Goal: Task Accomplishment & Management: Use online tool/utility

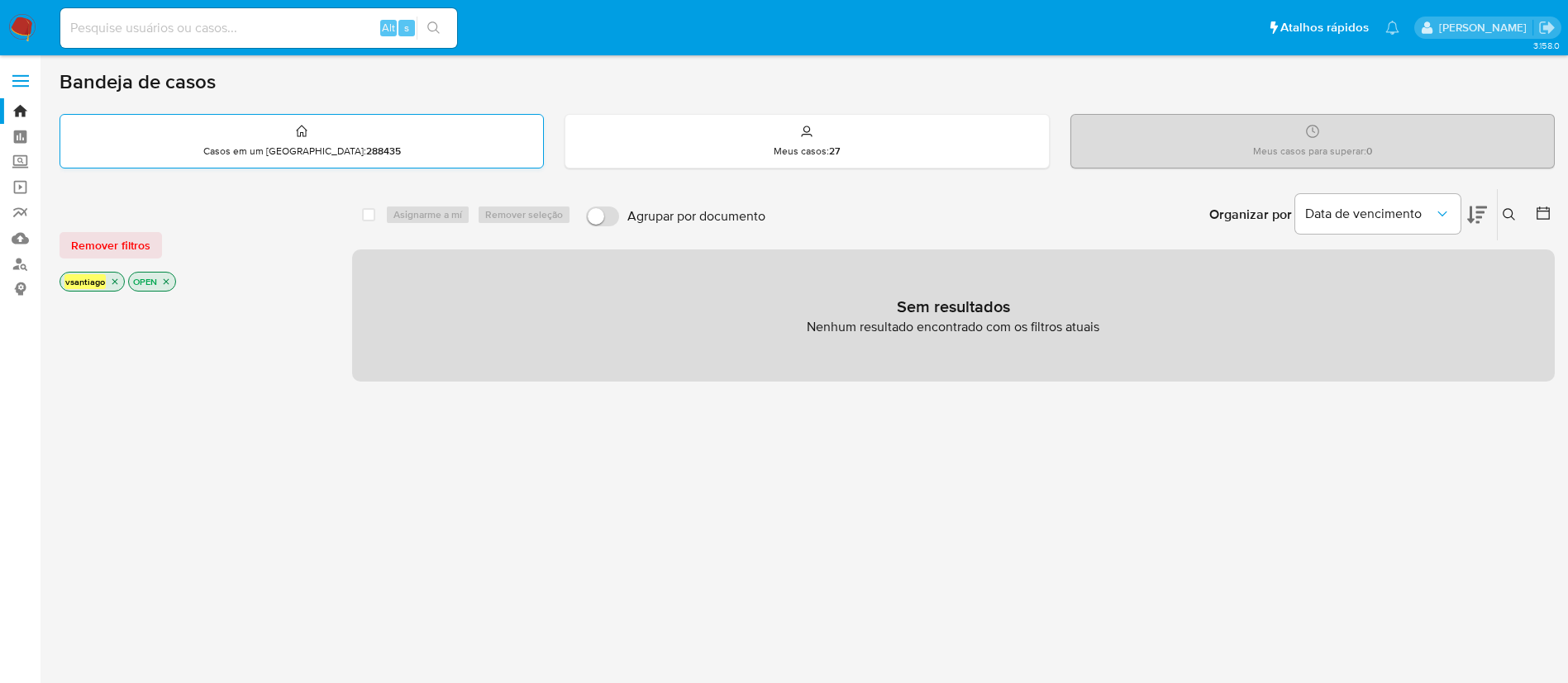
drag, startPoint x: 663, startPoint y: 488, endPoint x: 366, endPoint y: 154, distance: 447.0
click at [660, 484] on div "select-all-cases-checkbox Asignarme a mí Remover seleção Agrupar por documento …" at bounding box center [954, 562] width 1203 height 747
click at [26, 31] on img at bounding box center [22, 28] width 28 height 28
click at [850, 462] on div "select-all-cases-checkbox Asignarme a mí Remover seleção Agrupar por documento …" at bounding box center [954, 562] width 1203 height 747
click at [17, 24] on img at bounding box center [22, 28] width 28 height 28
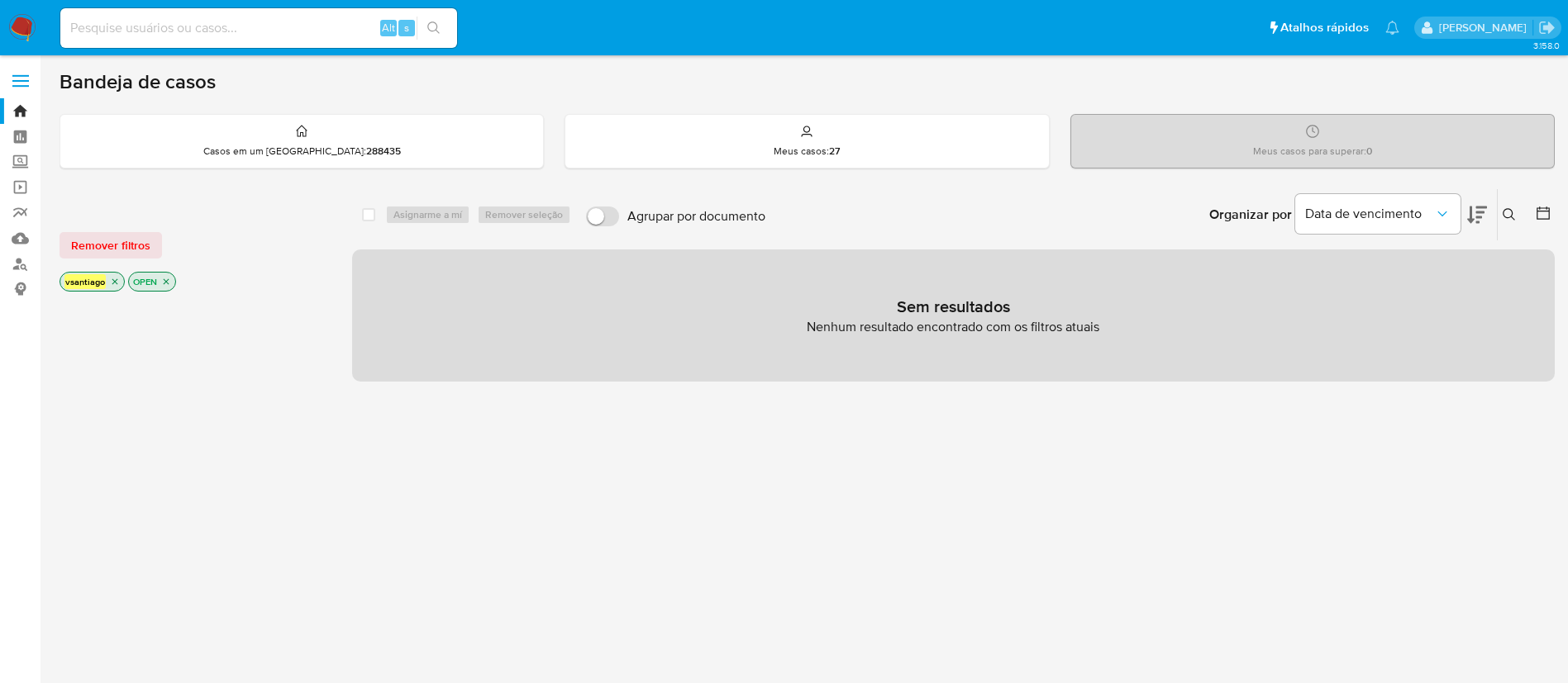
click at [742, 597] on div "select-all-cases-checkbox Asignarme a mí Remover seleção Agrupar por documento …" at bounding box center [954, 562] width 1203 height 747
click at [608, 219] on input "Agrupar por documento" at bounding box center [603, 216] width 33 height 20
click at [610, 219] on input "Agrupar por documento" at bounding box center [603, 216] width 33 height 20
checkbox input "false"
click at [162, 282] on icon "close-filter" at bounding box center [167, 282] width 10 height 10
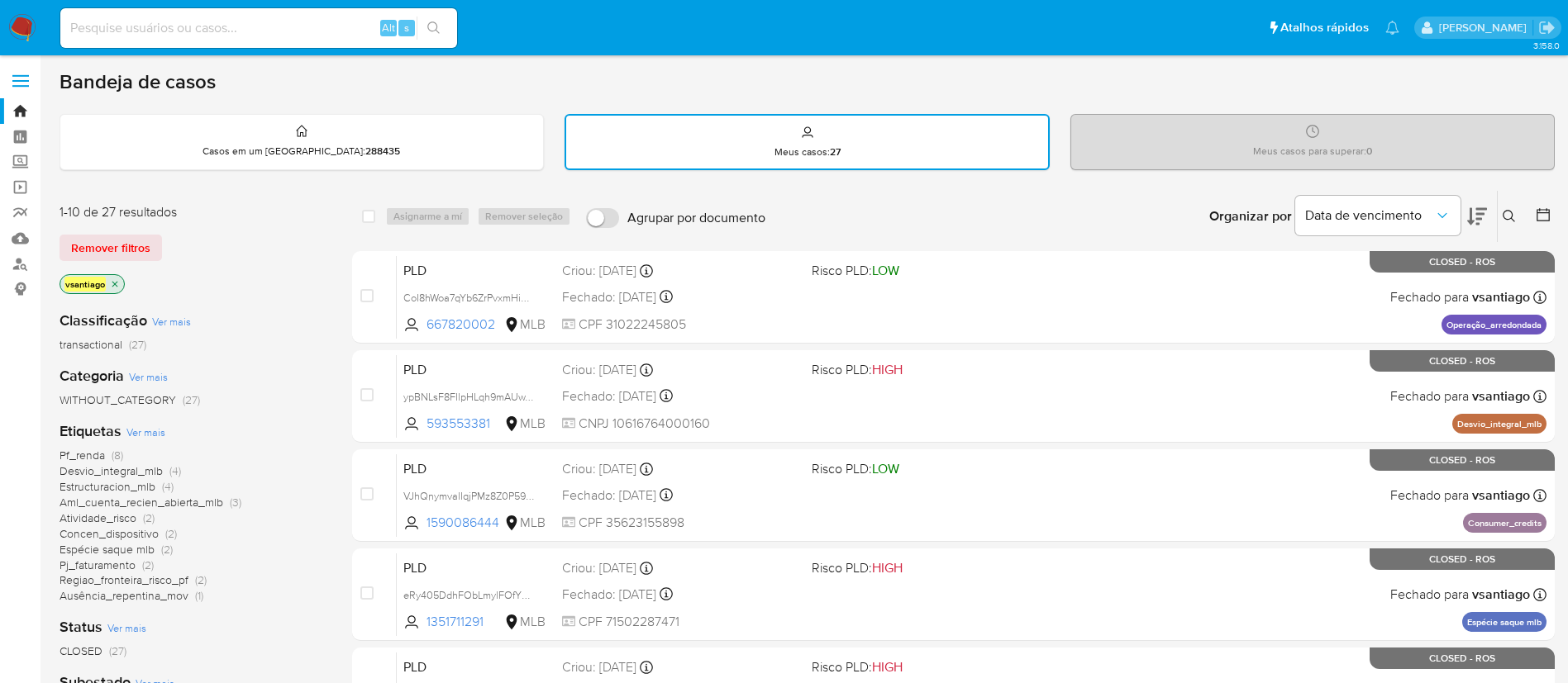
click at [322, 338] on div "transactional (27)" at bounding box center [193, 344] width 267 height 15
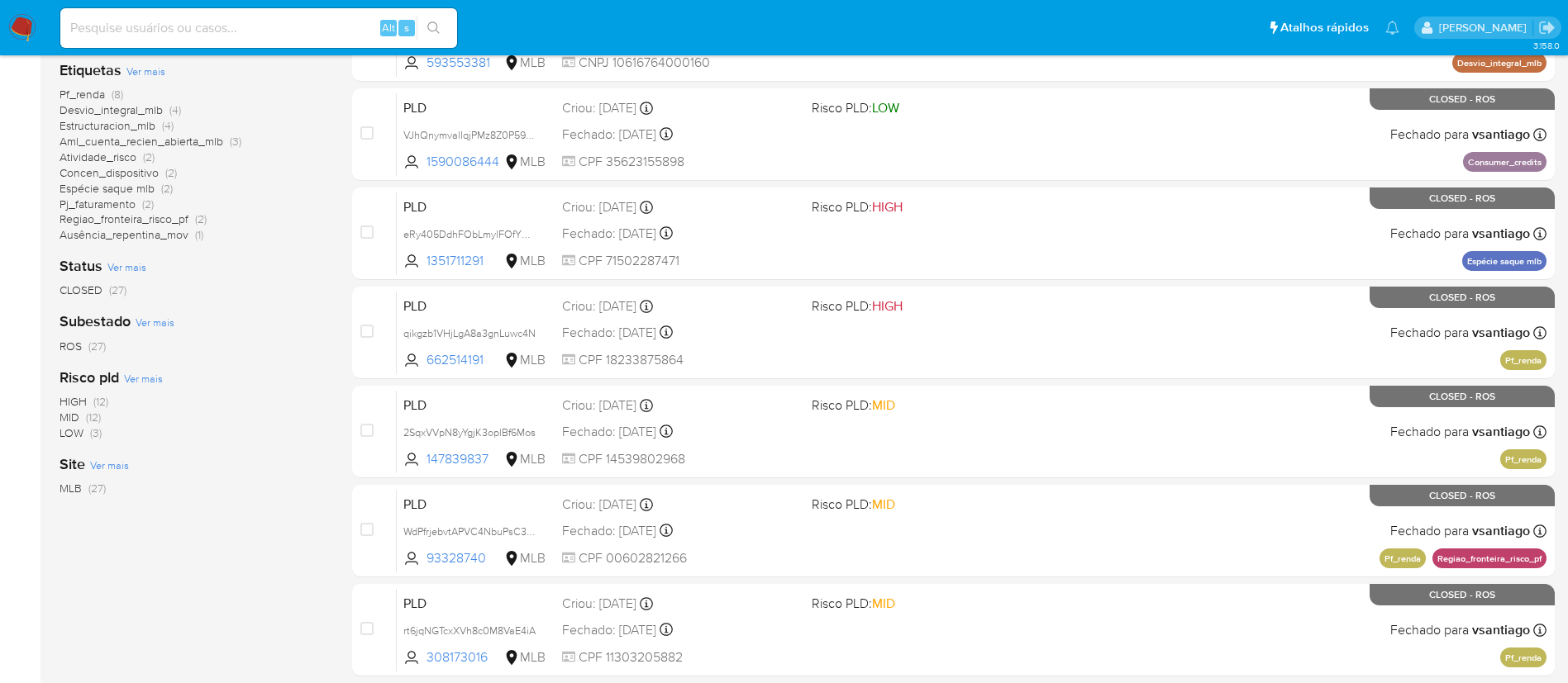
scroll to position [495, 0]
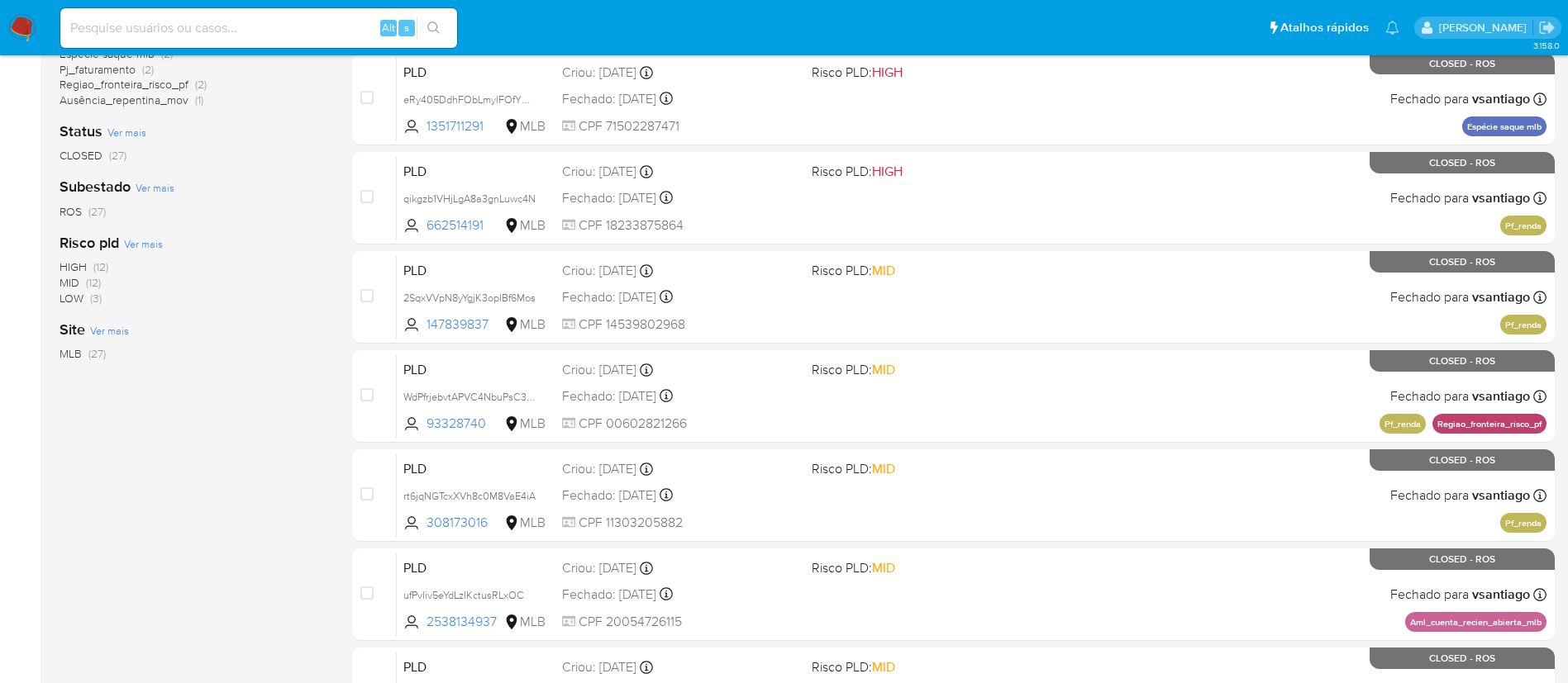
click at [117, 132] on span "Ver mais" at bounding box center [127, 132] width 39 height 14
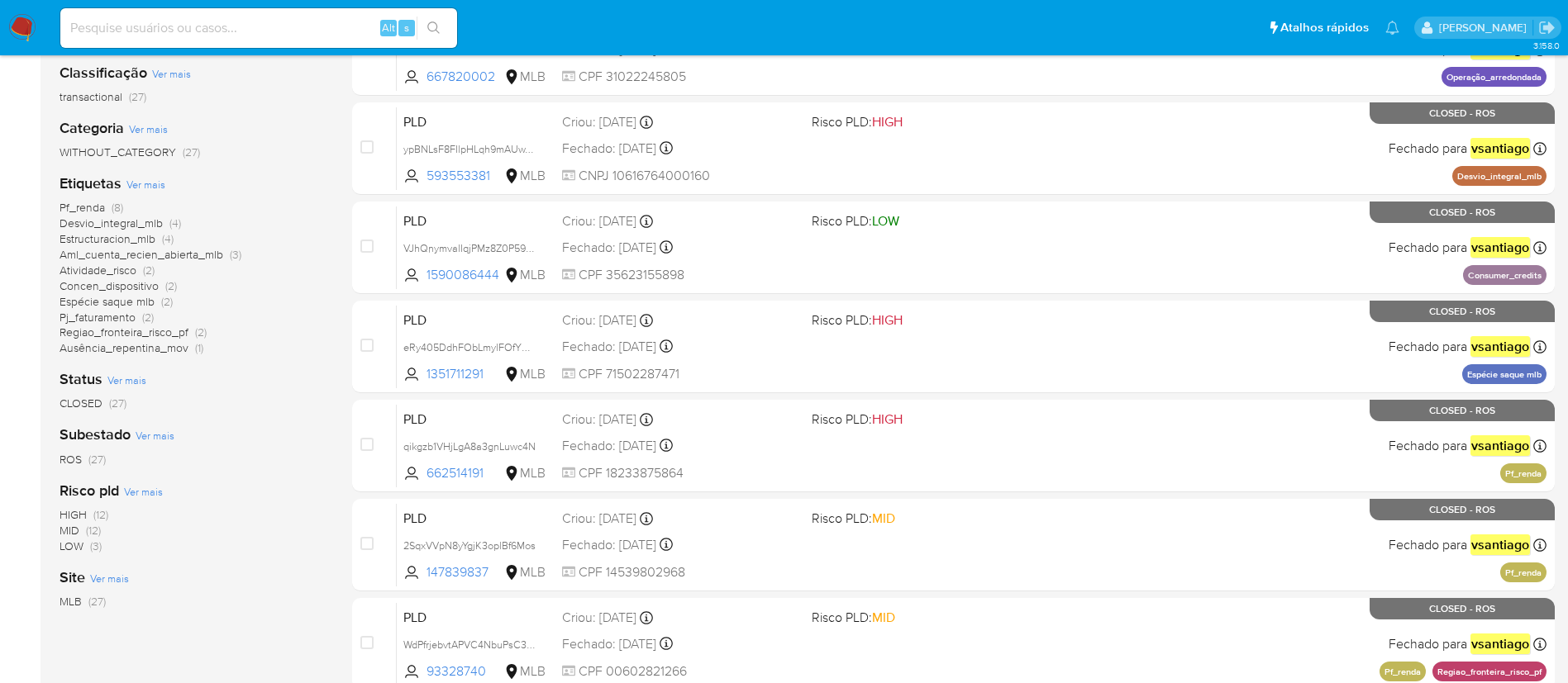
scroll to position [0, 0]
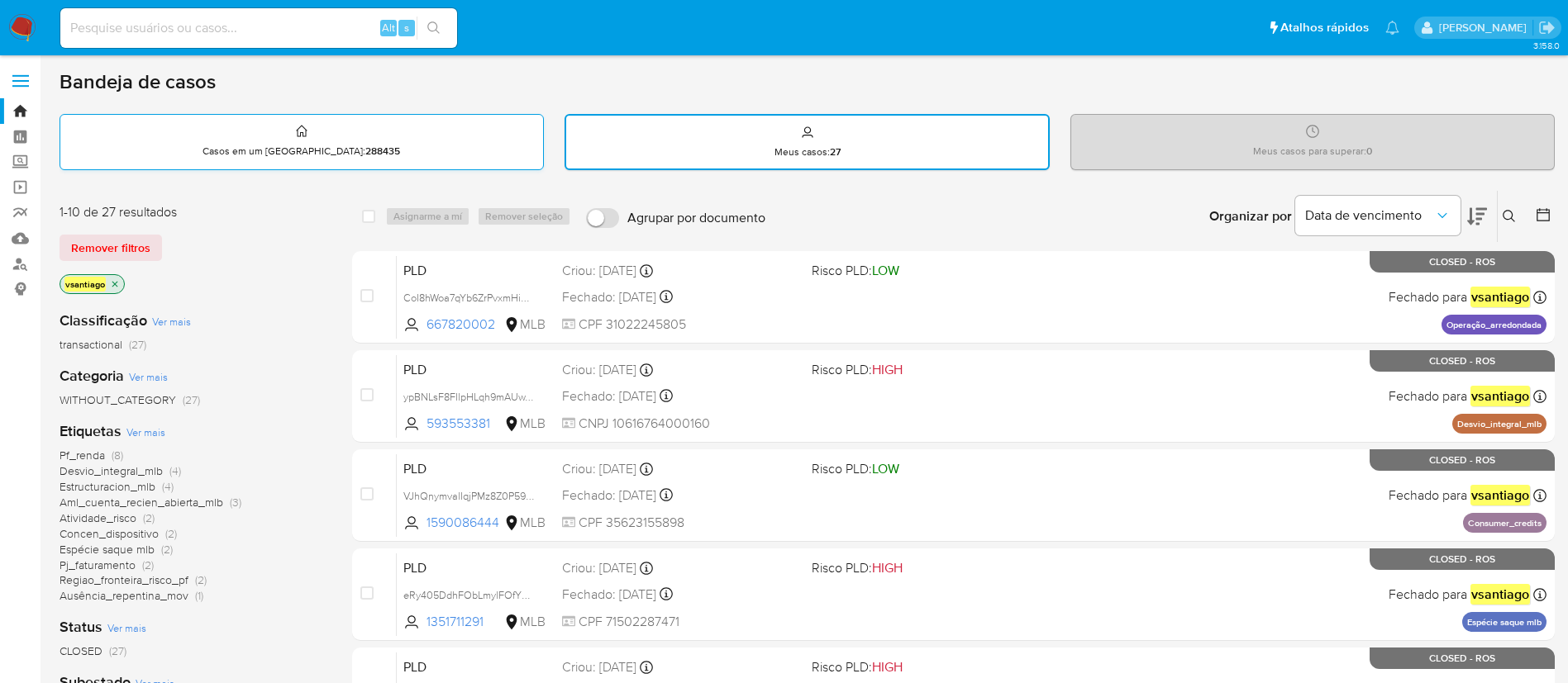
click at [301, 155] on p "Casos em um prato : 288435" at bounding box center [300, 151] width 197 height 13
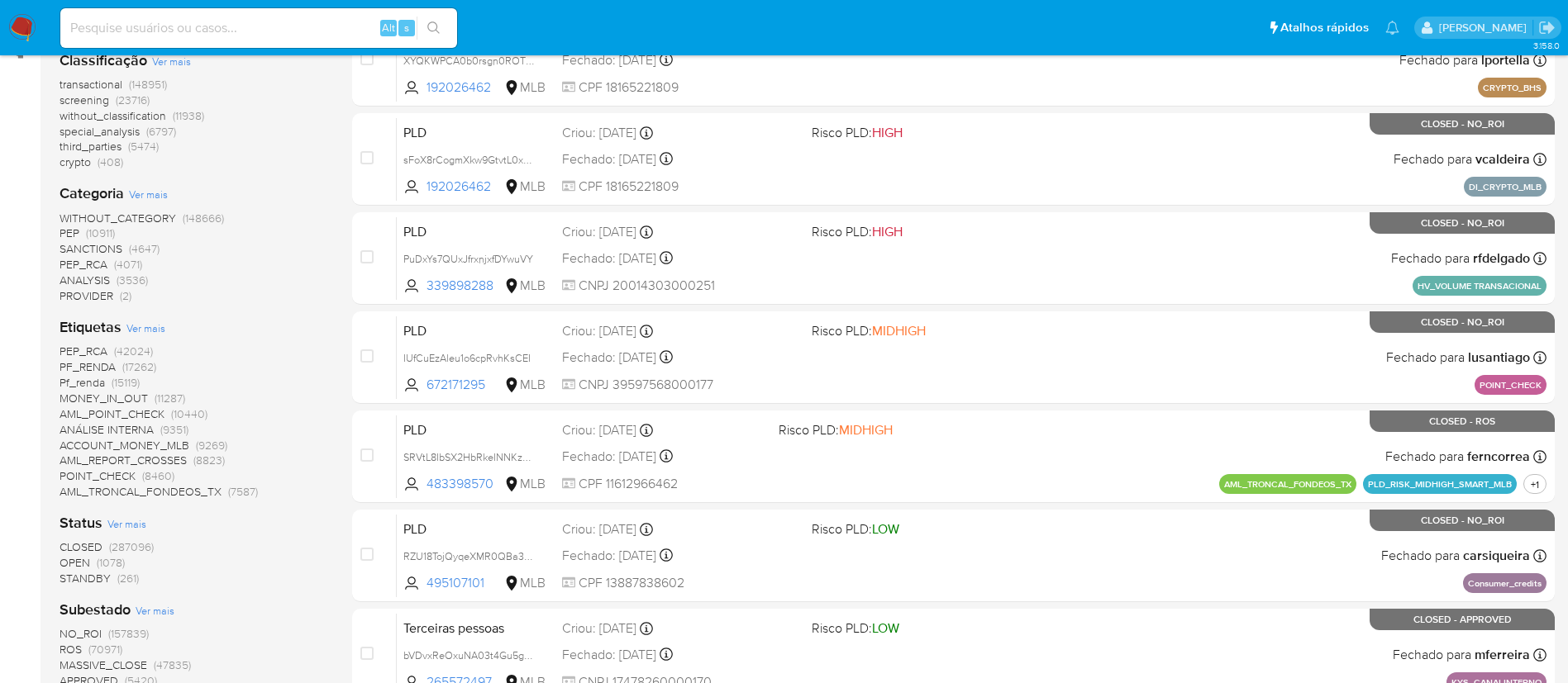
scroll to position [248, 0]
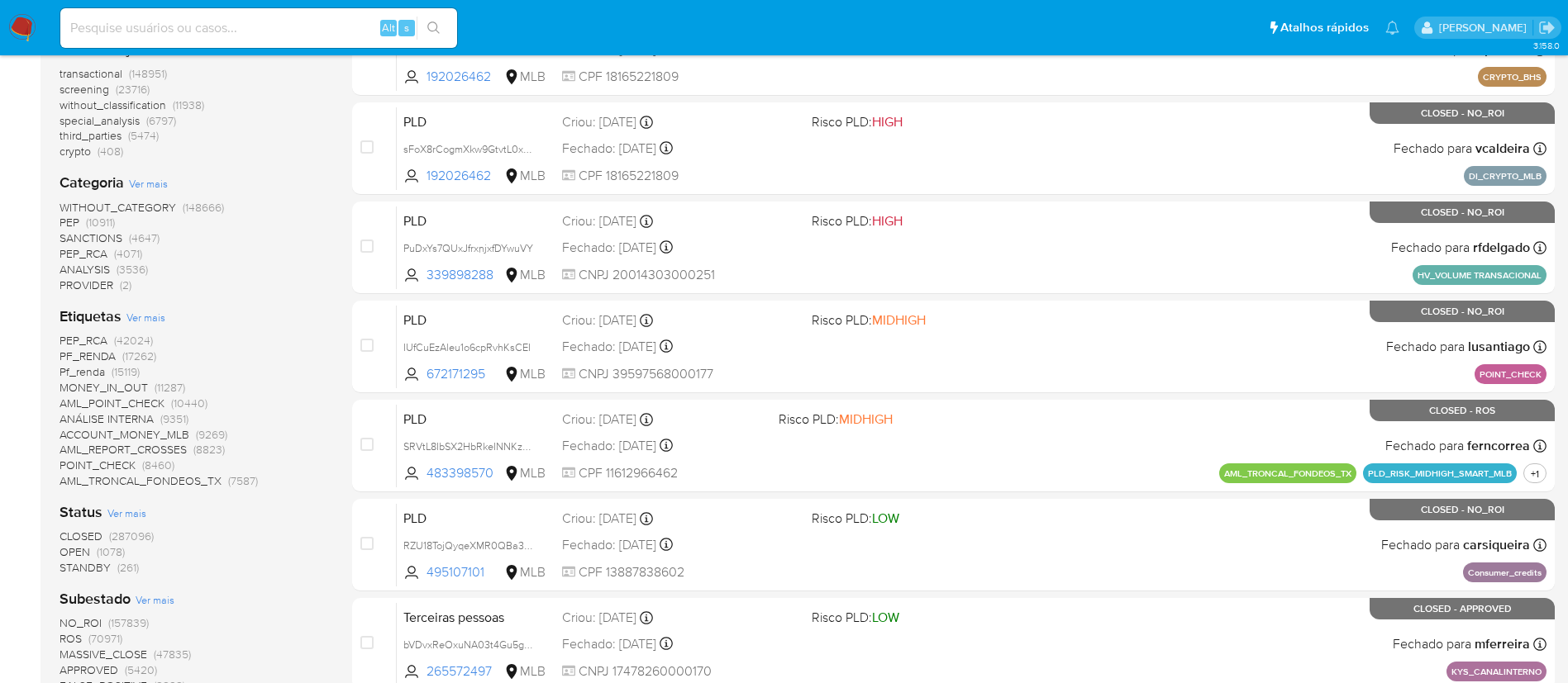
click at [77, 548] on span "OPEN" at bounding box center [75, 551] width 31 height 16
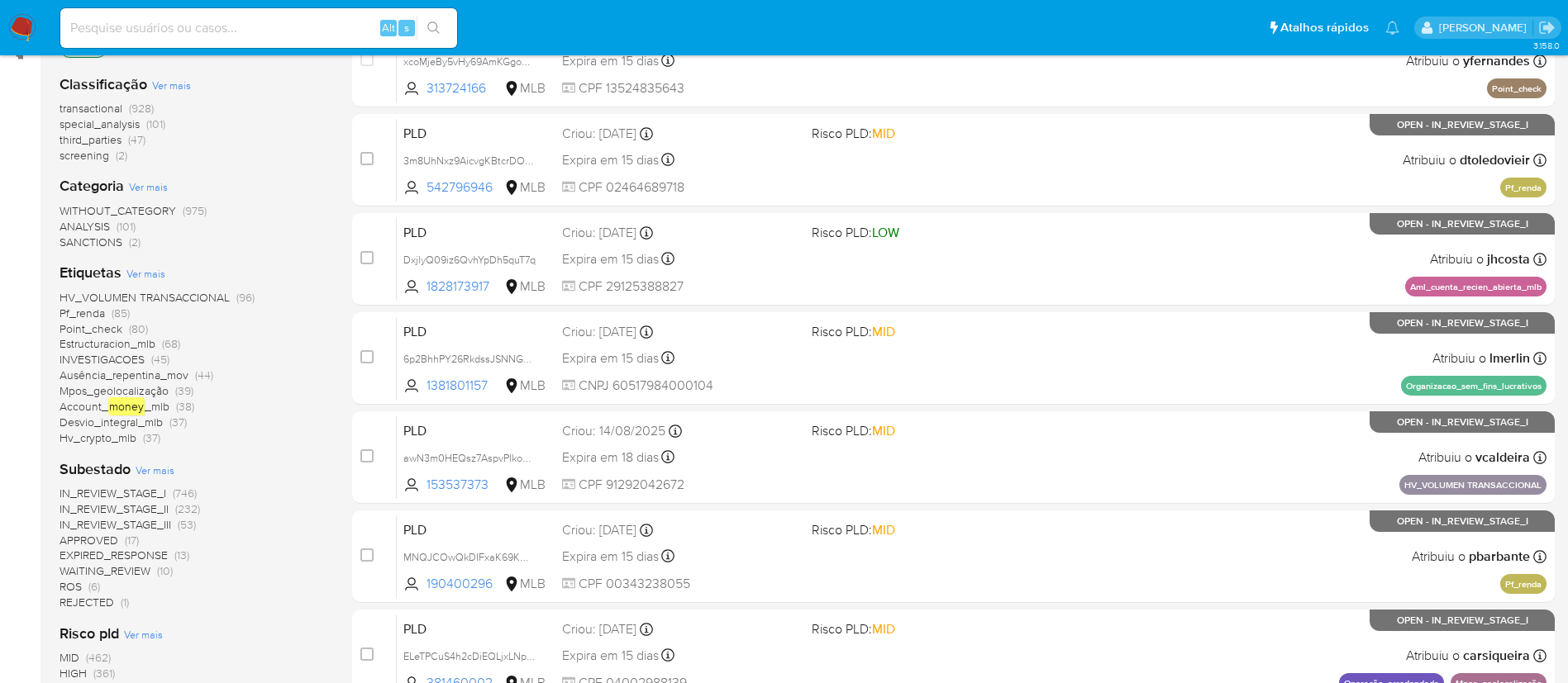
scroll to position [311, 0]
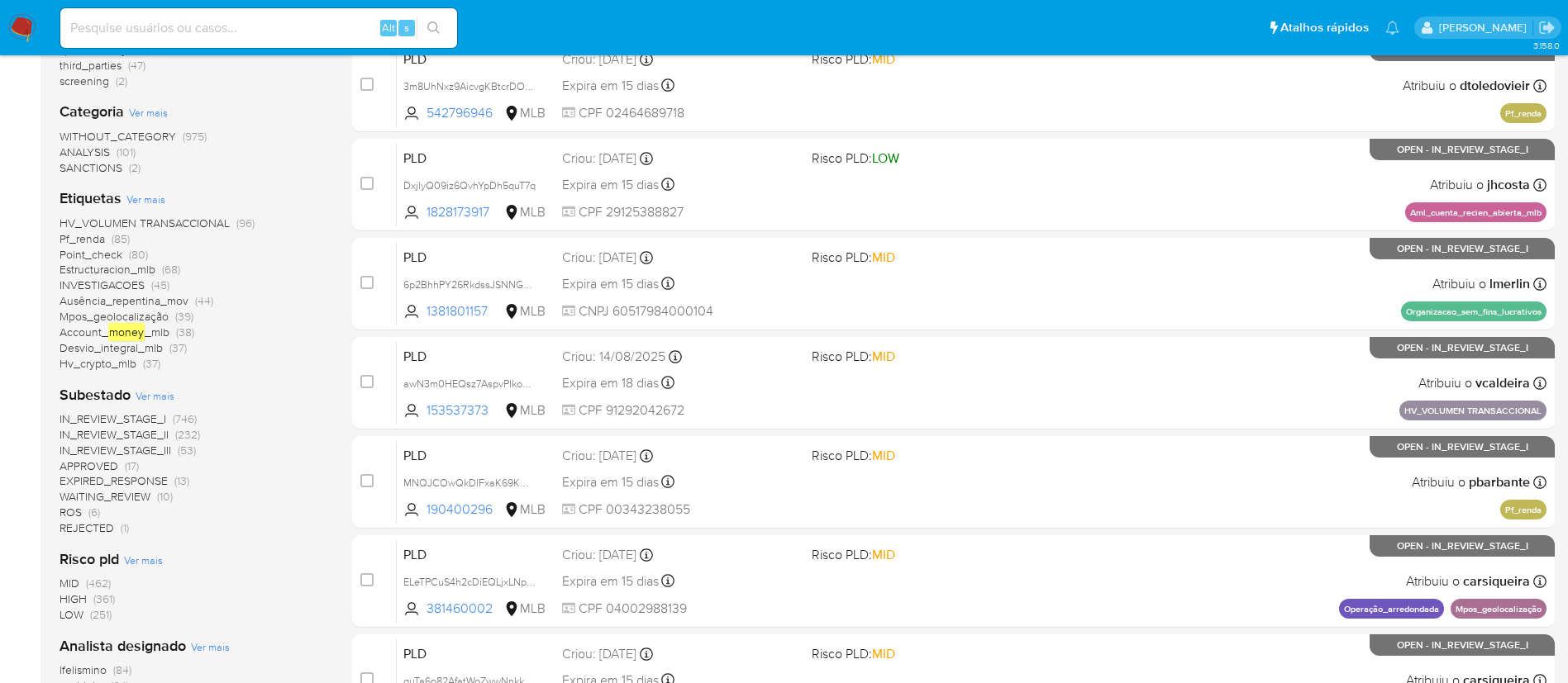
click at [70, 510] on span "ROS" at bounding box center [70, 512] width 22 height 16
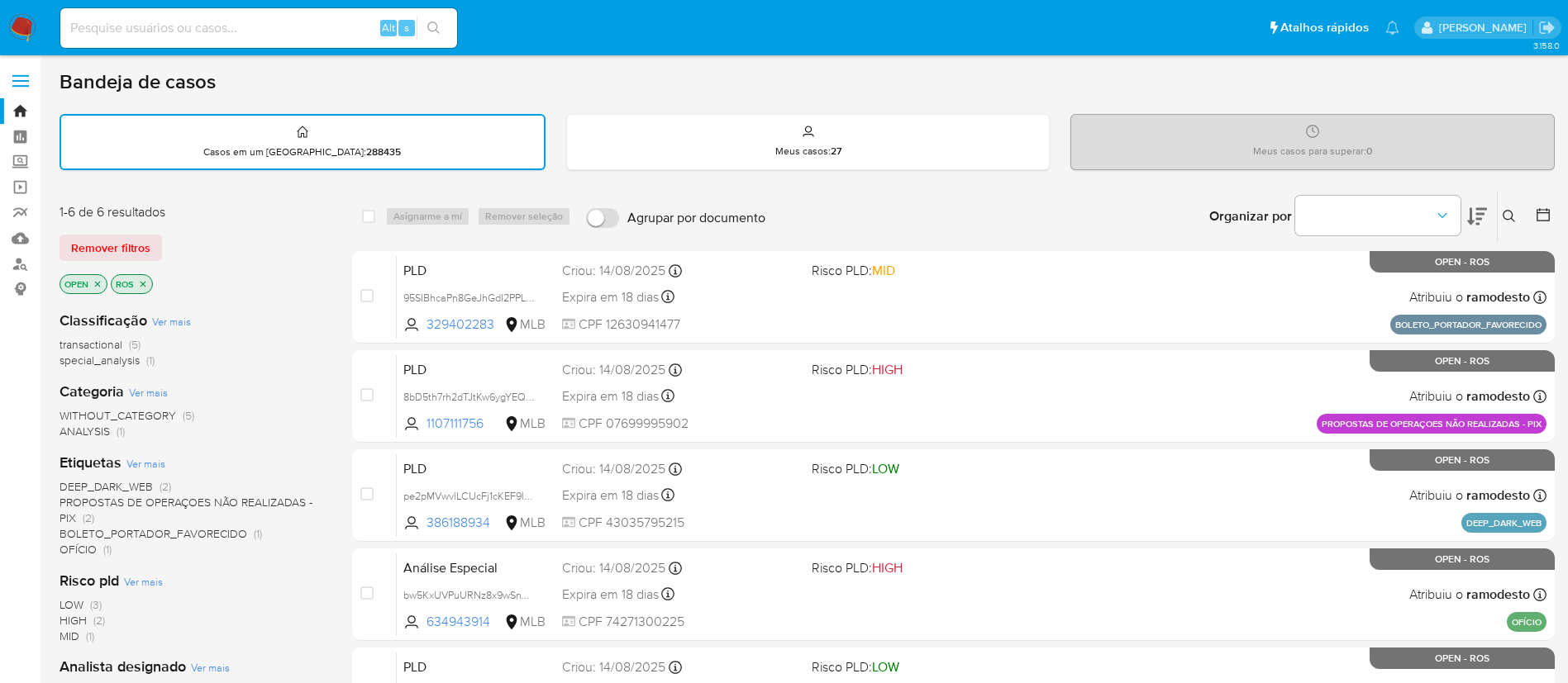
scroll to position [124, 0]
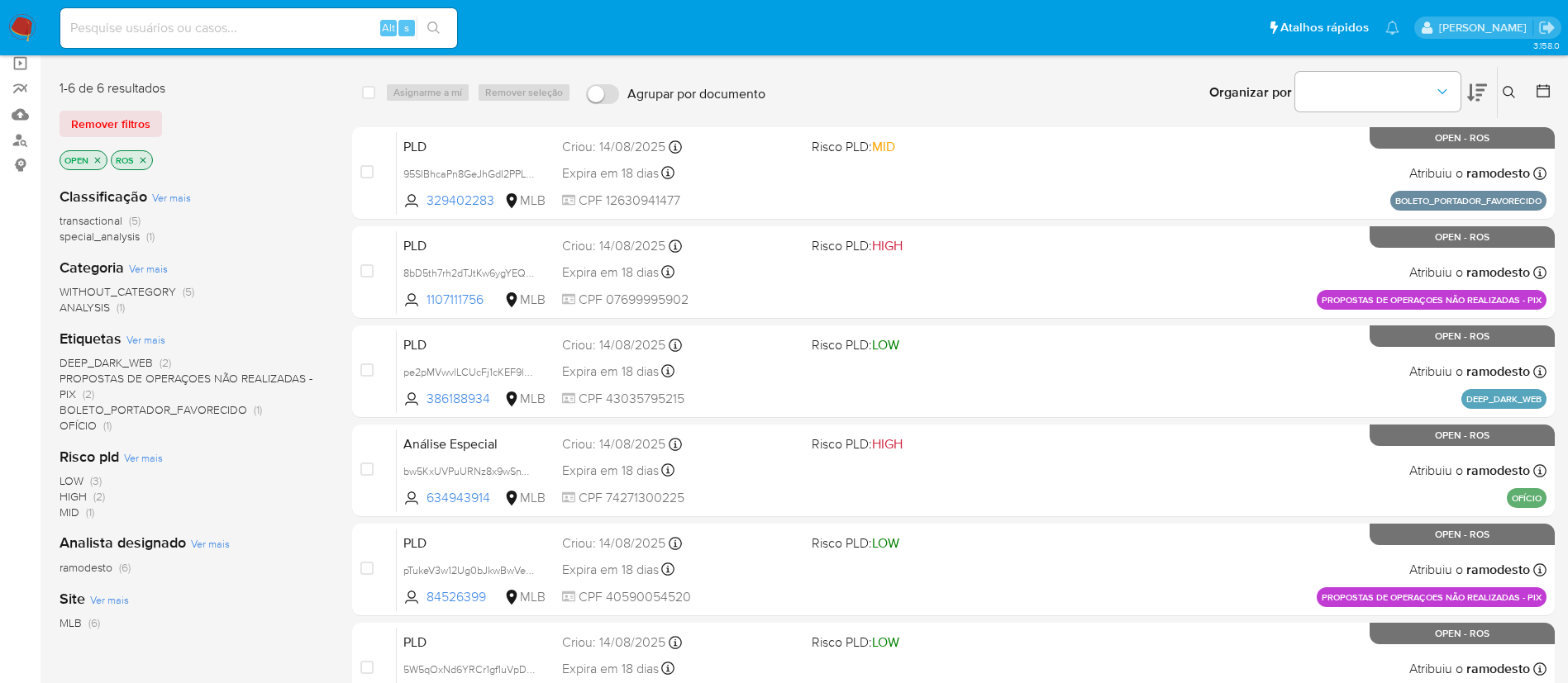
click at [143, 165] on p "ROS" at bounding box center [132, 160] width 40 height 18
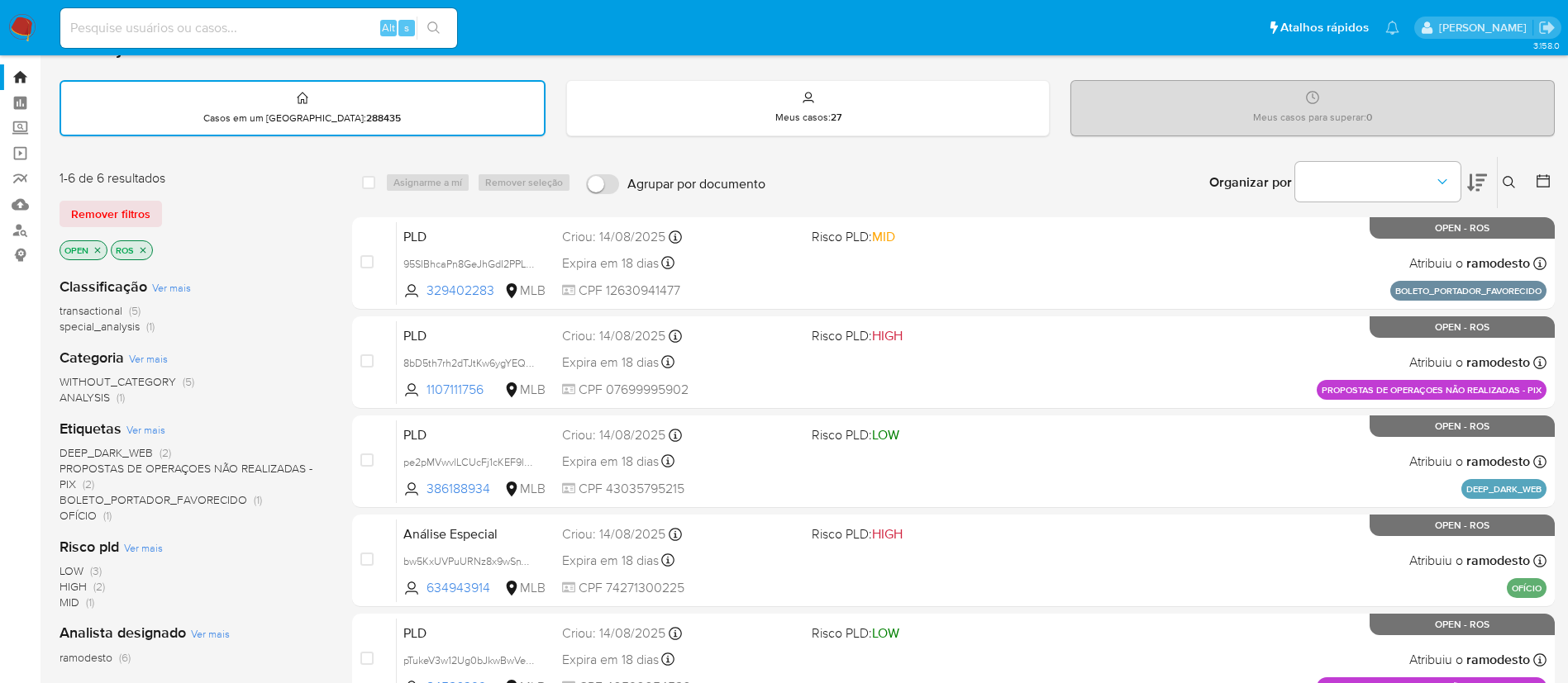
scroll to position [0, 0]
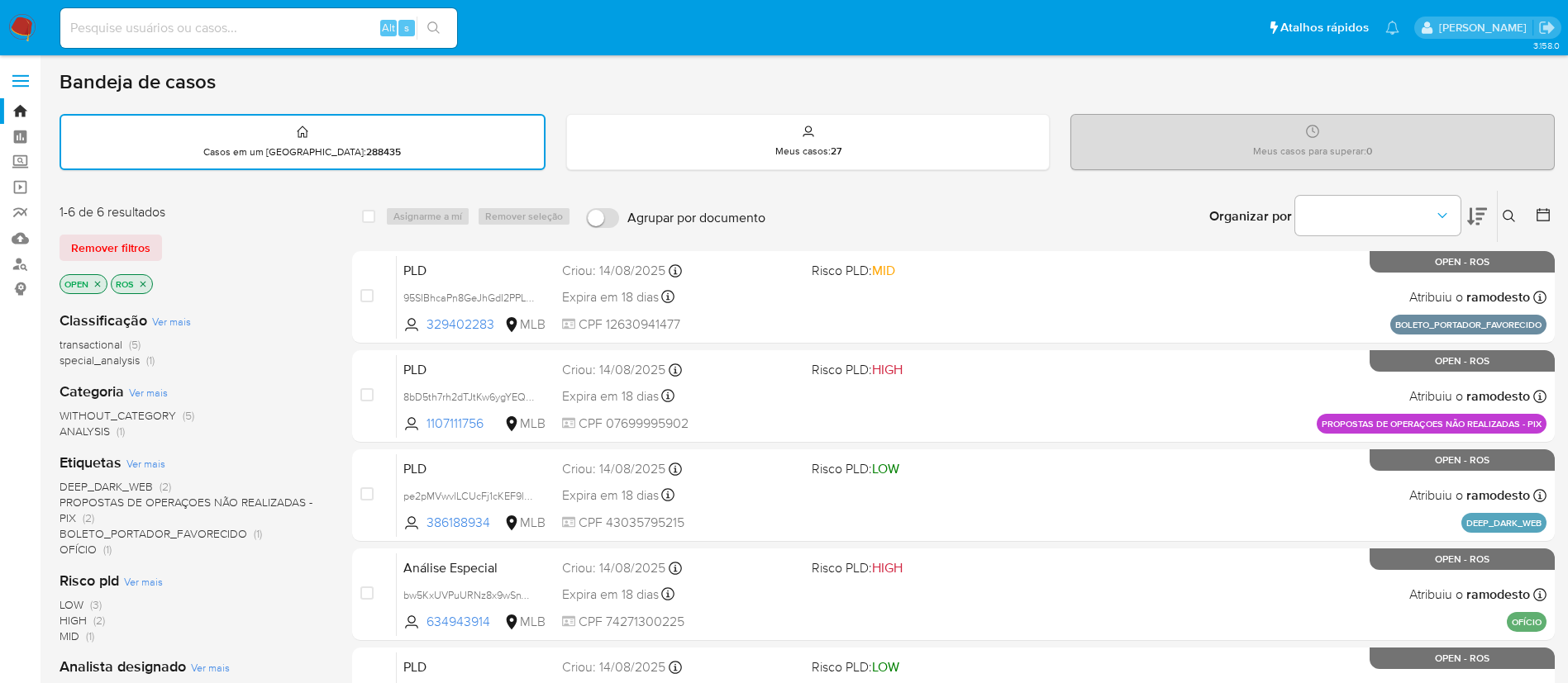
click at [143, 282] on icon "close-filter" at bounding box center [142, 284] width 10 height 10
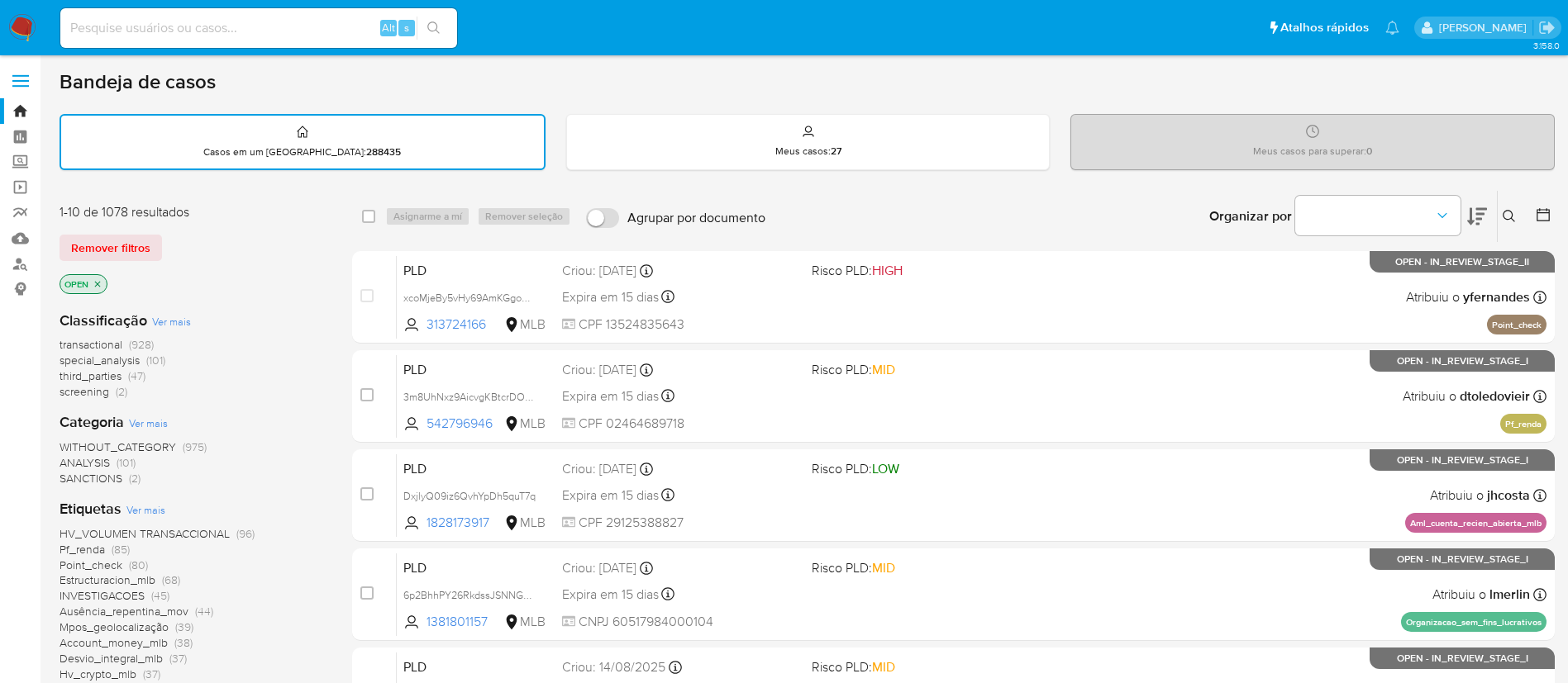
click at [97, 290] on p "OPEN" at bounding box center [84, 284] width 46 height 18
click at [100, 283] on icon "close-filter" at bounding box center [97, 284] width 10 height 10
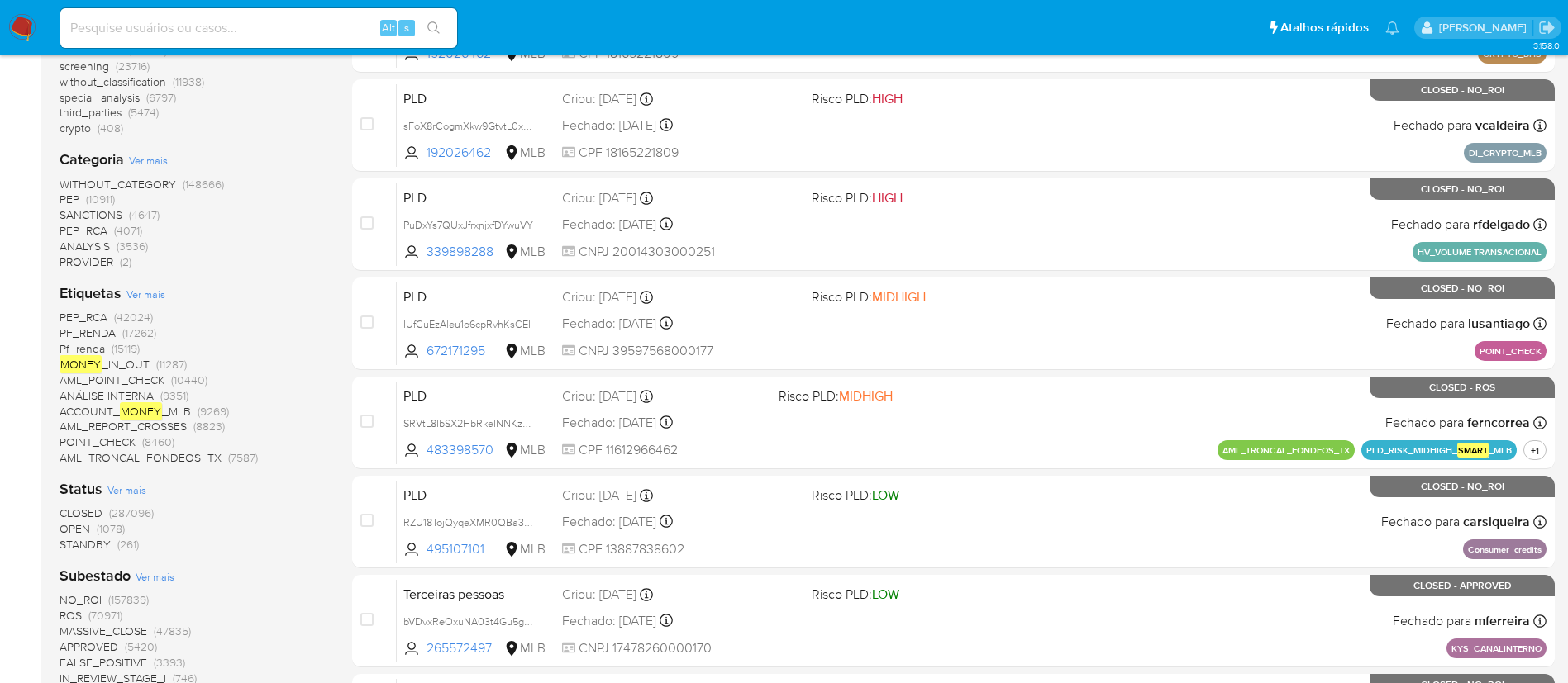
scroll to position [495, 0]
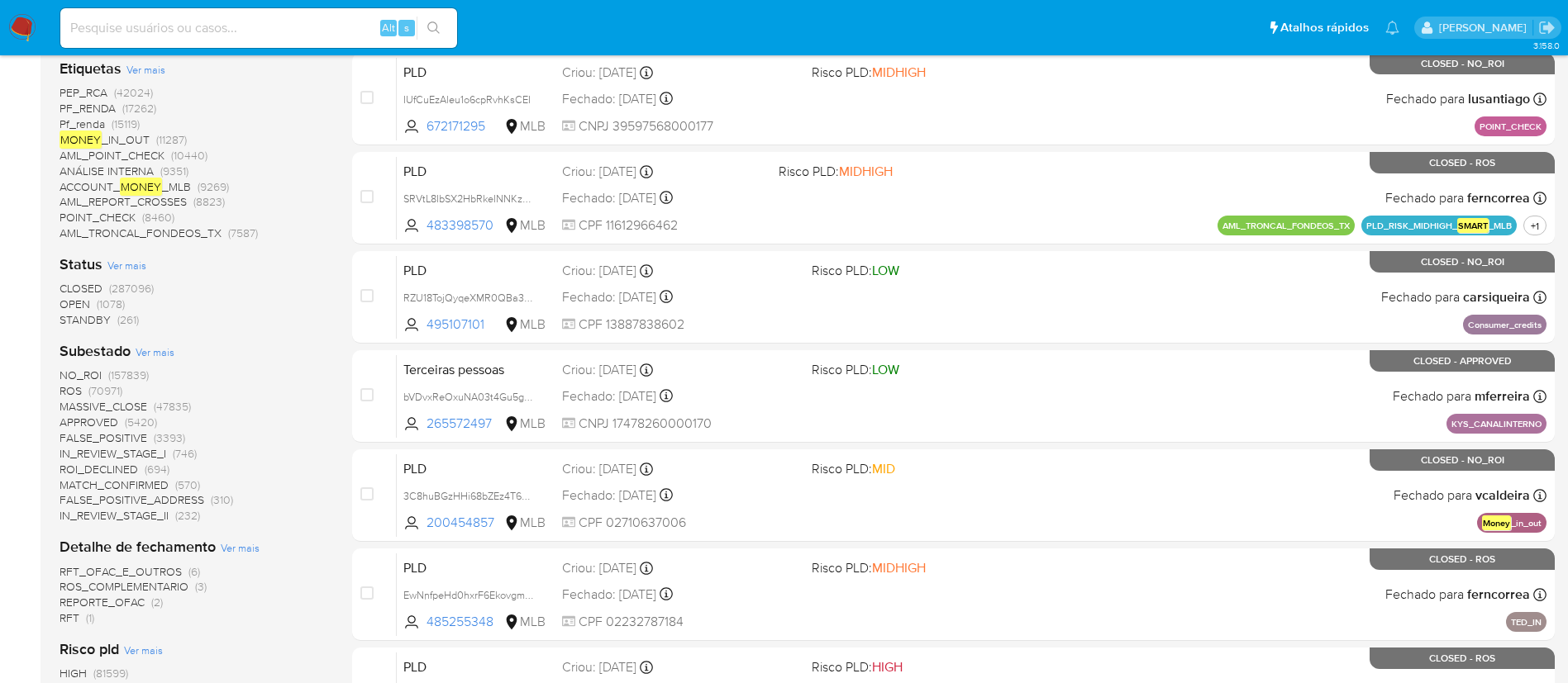
click at [71, 303] on span "OPEN" at bounding box center [75, 304] width 31 height 16
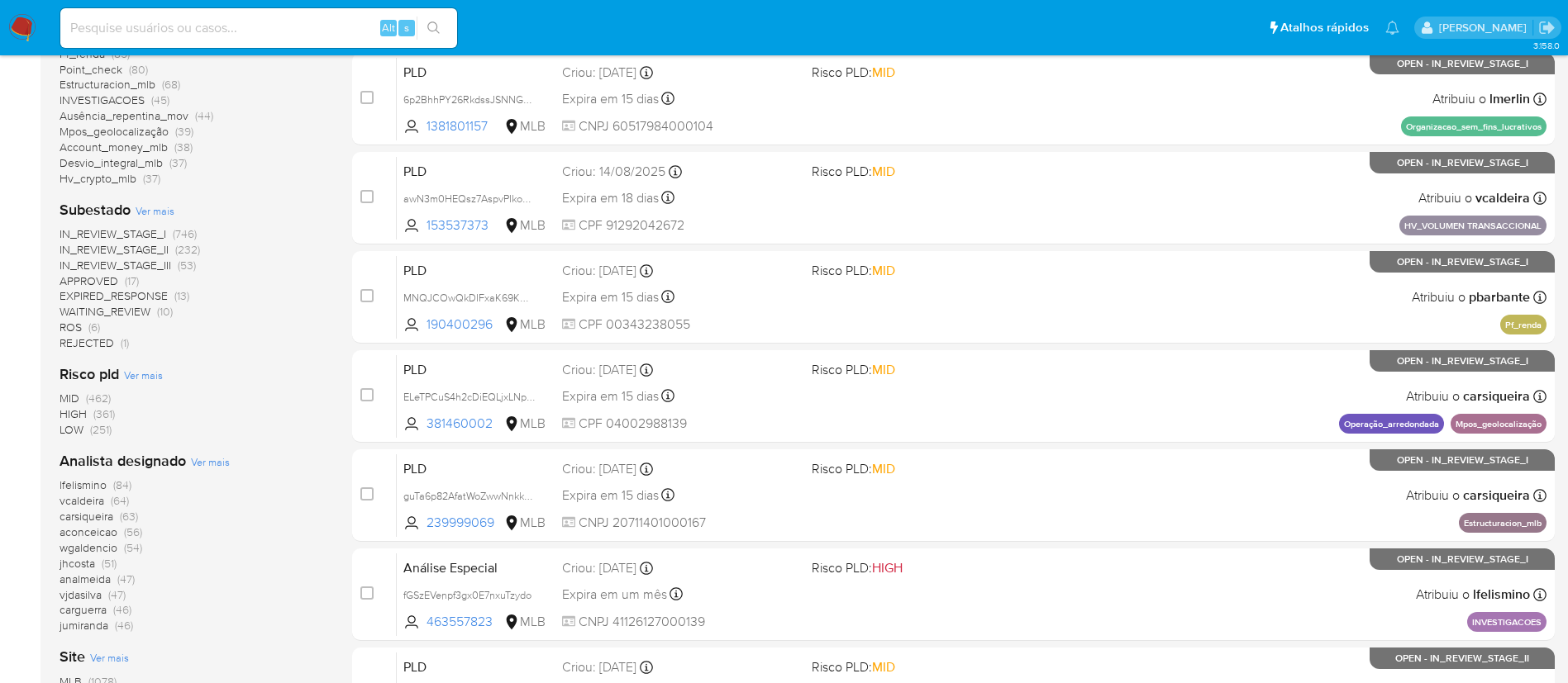
click at [81, 322] on span "ROS" at bounding box center [70, 327] width 22 height 16
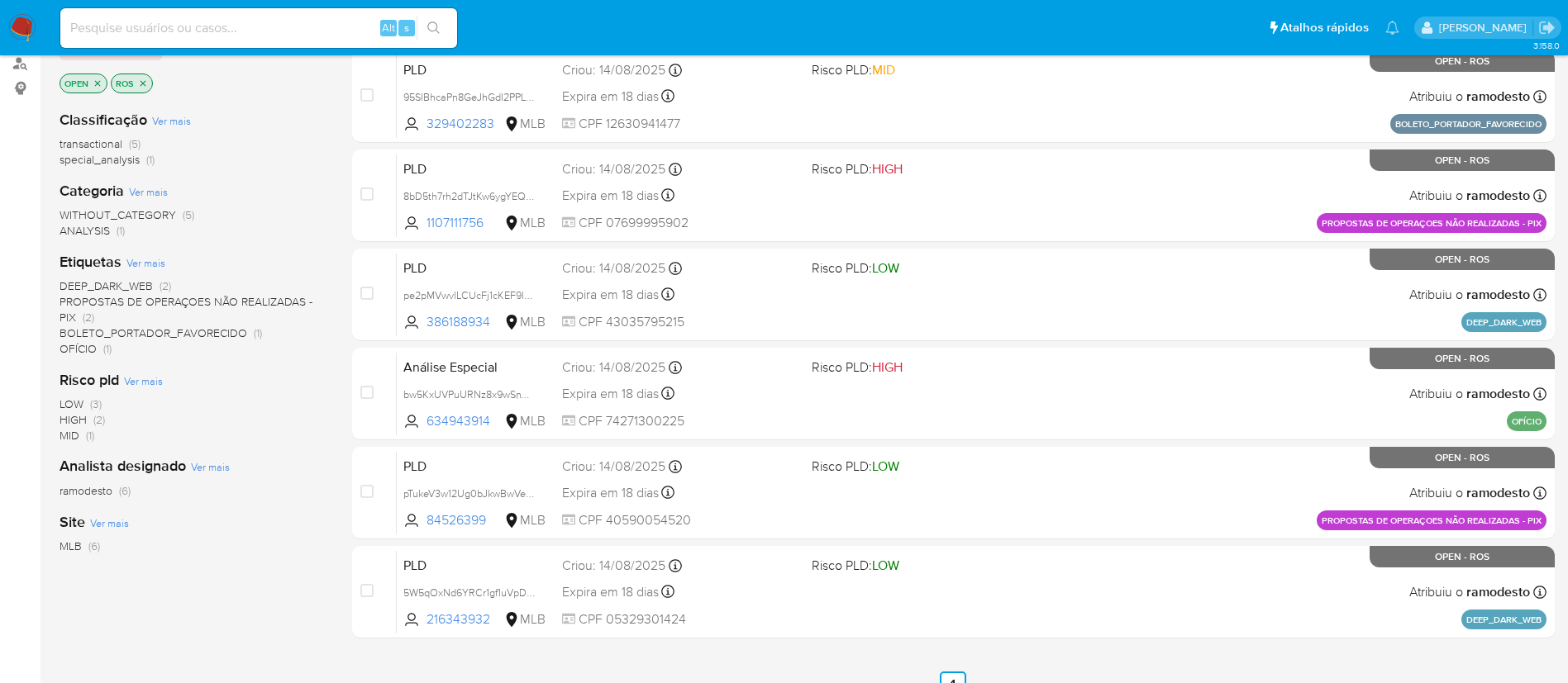
scroll to position [77, 0]
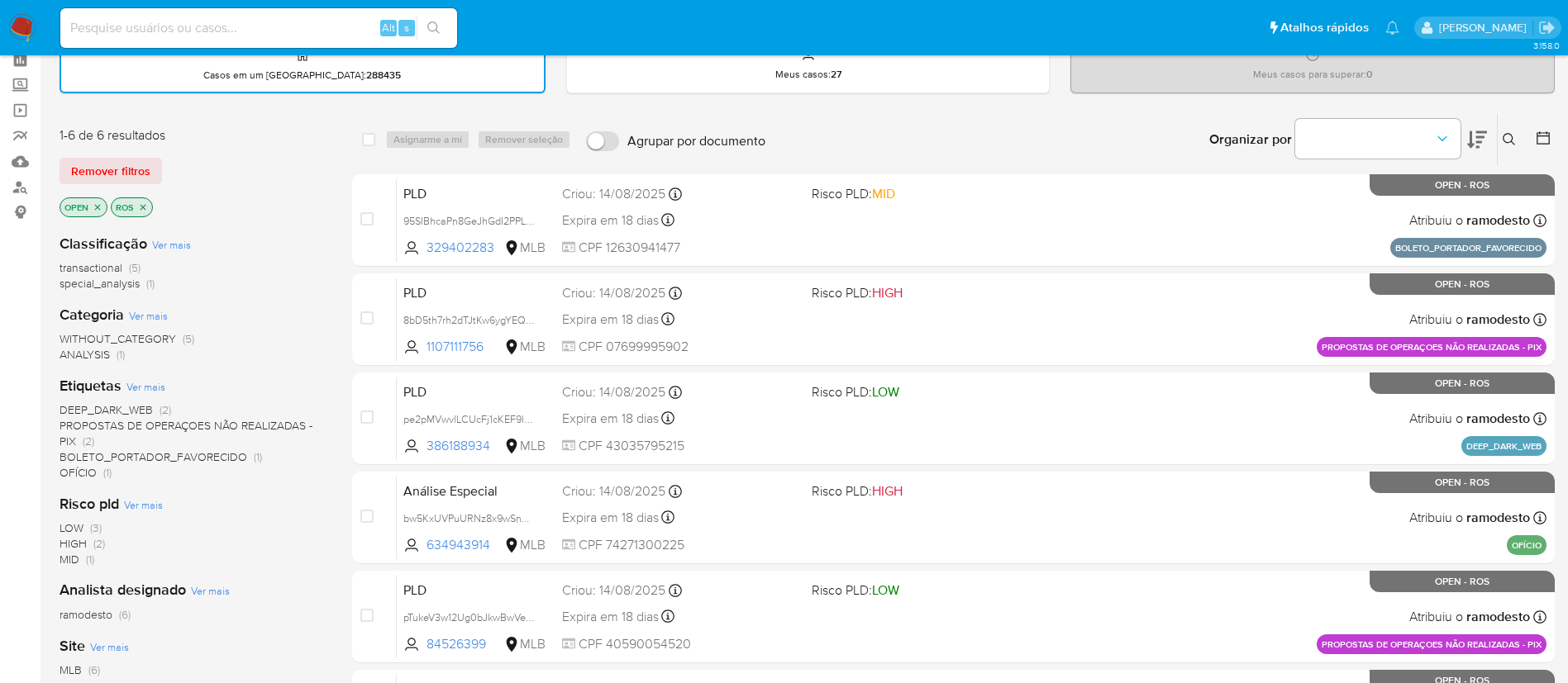
click at [146, 212] on icon "close-filter" at bounding box center [142, 207] width 10 height 10
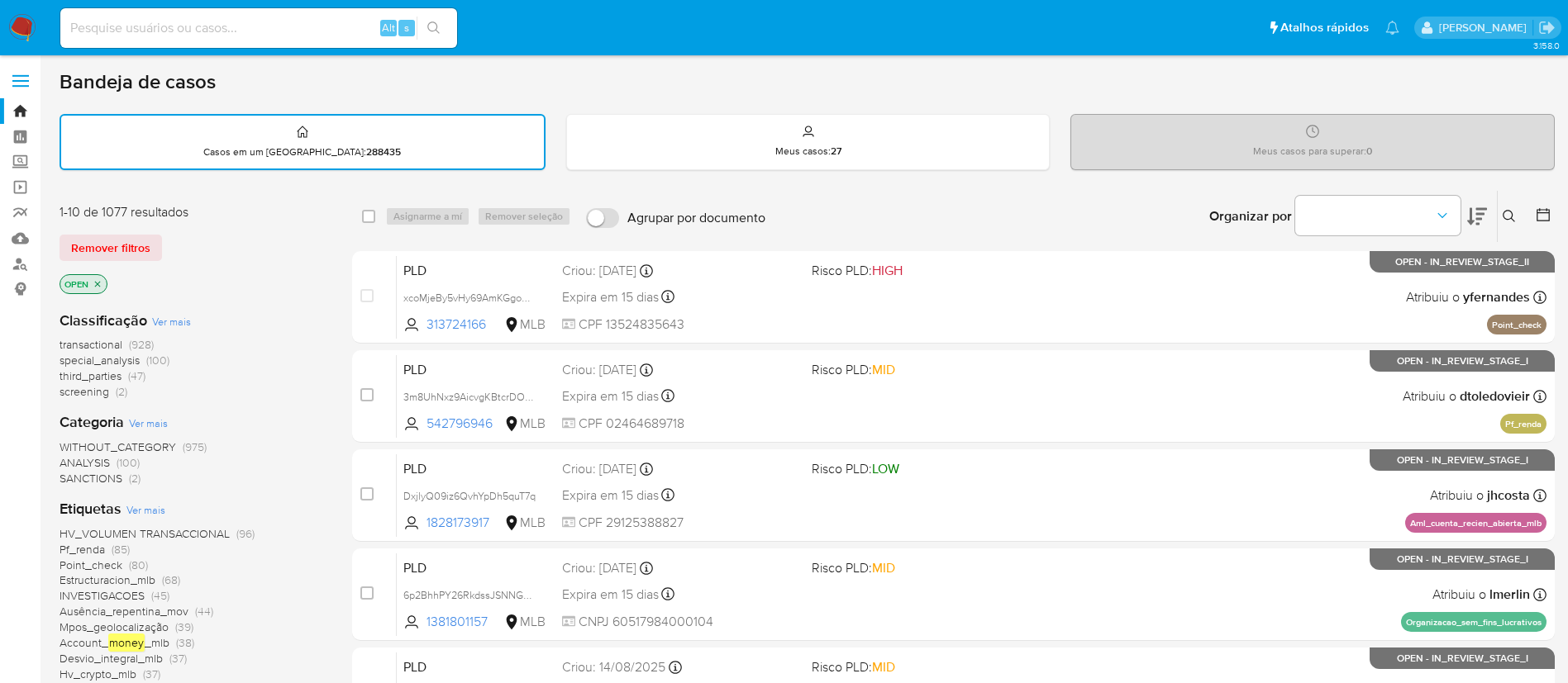
click at [97, 285] on icon "close-filter" at bounding box center [97, 284] width 10 height 10
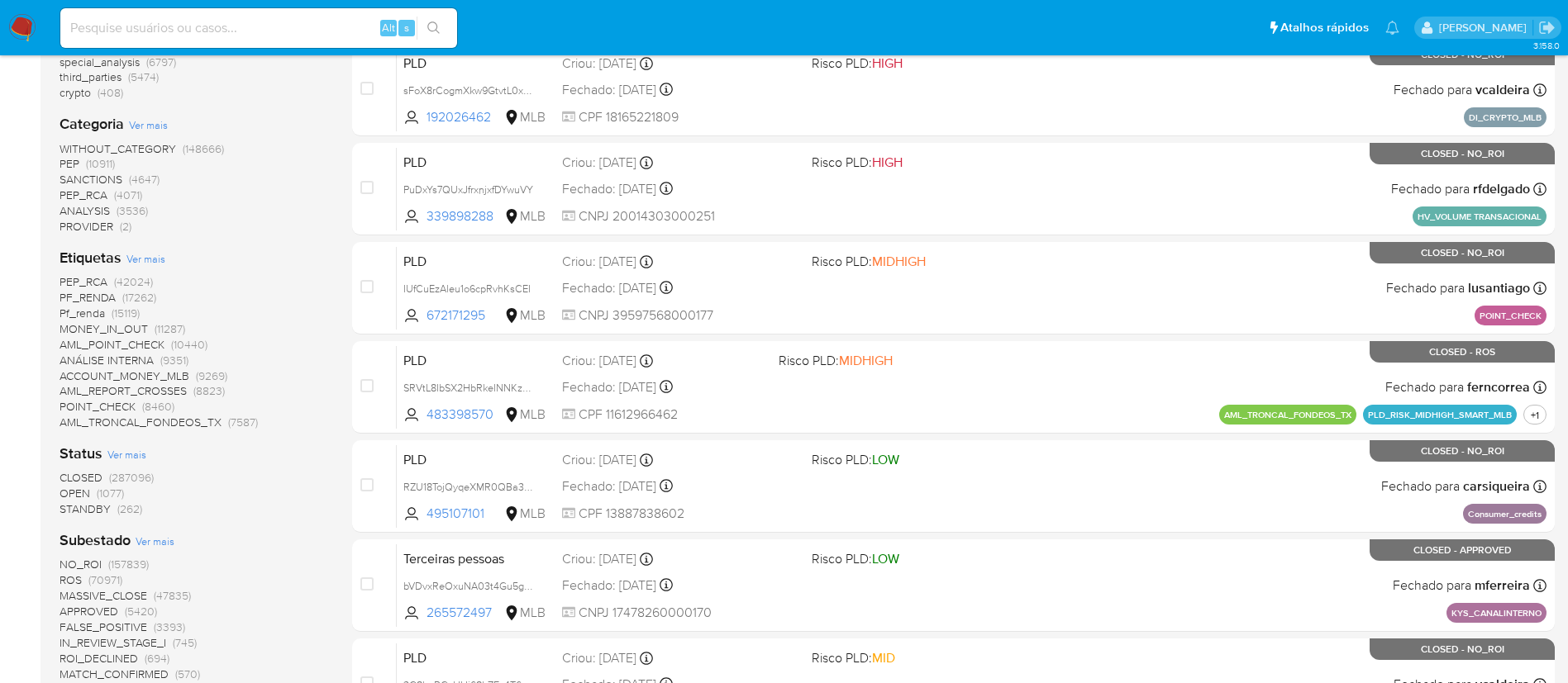
scroll to position [372, 0]
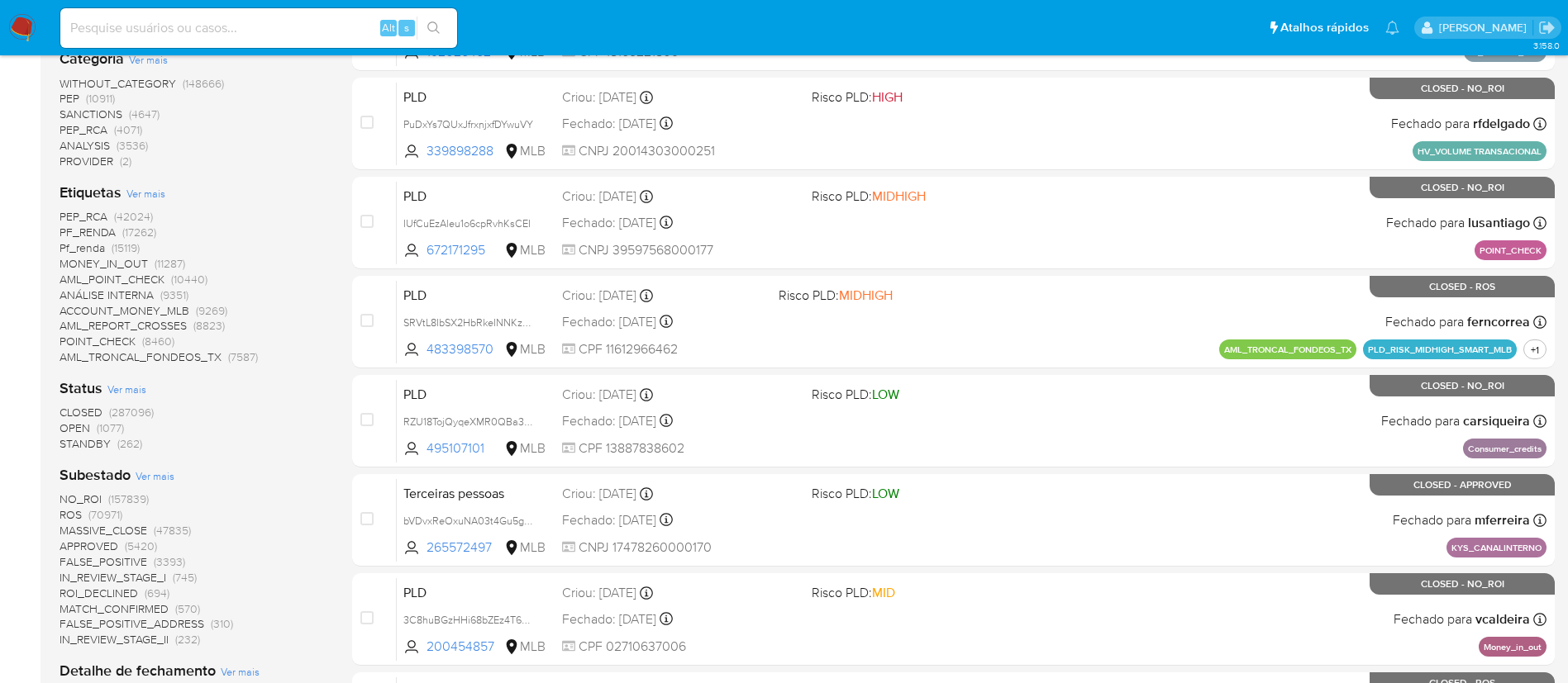
click at [82, 413] on span "CLOSED" at bounding box center [81, 412] width 43 height 16
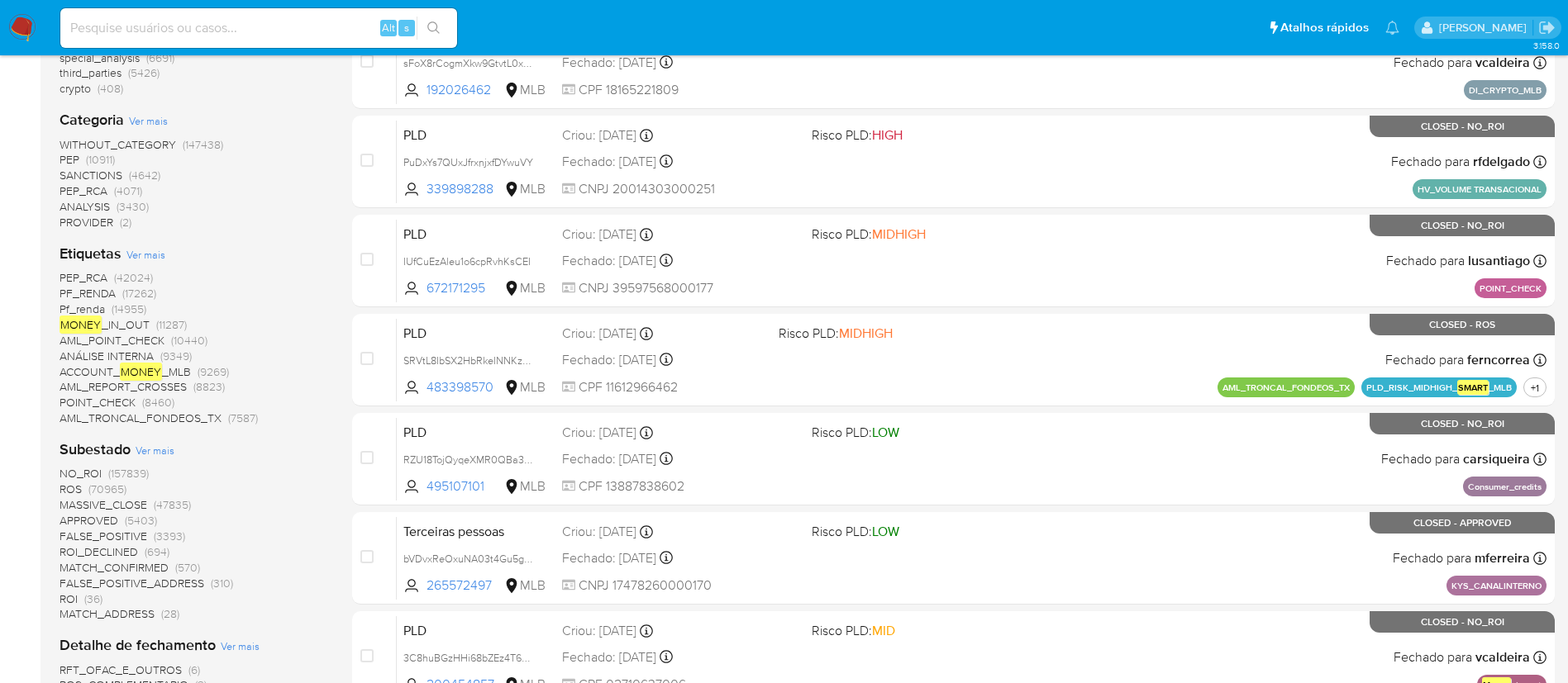
scroll to position [372, 0]
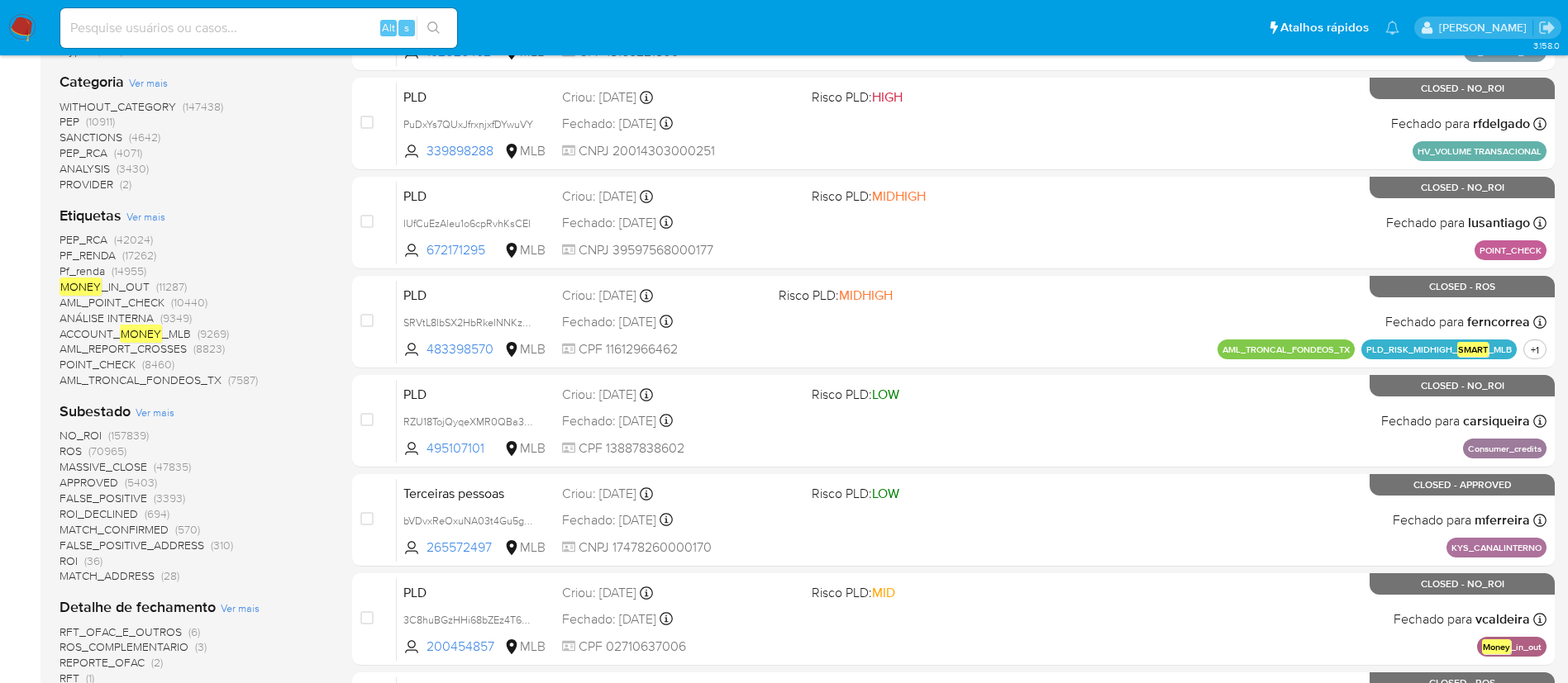
click at [68, 449] on span "ROS" at bounding box center [70, 450] width 22 height 16
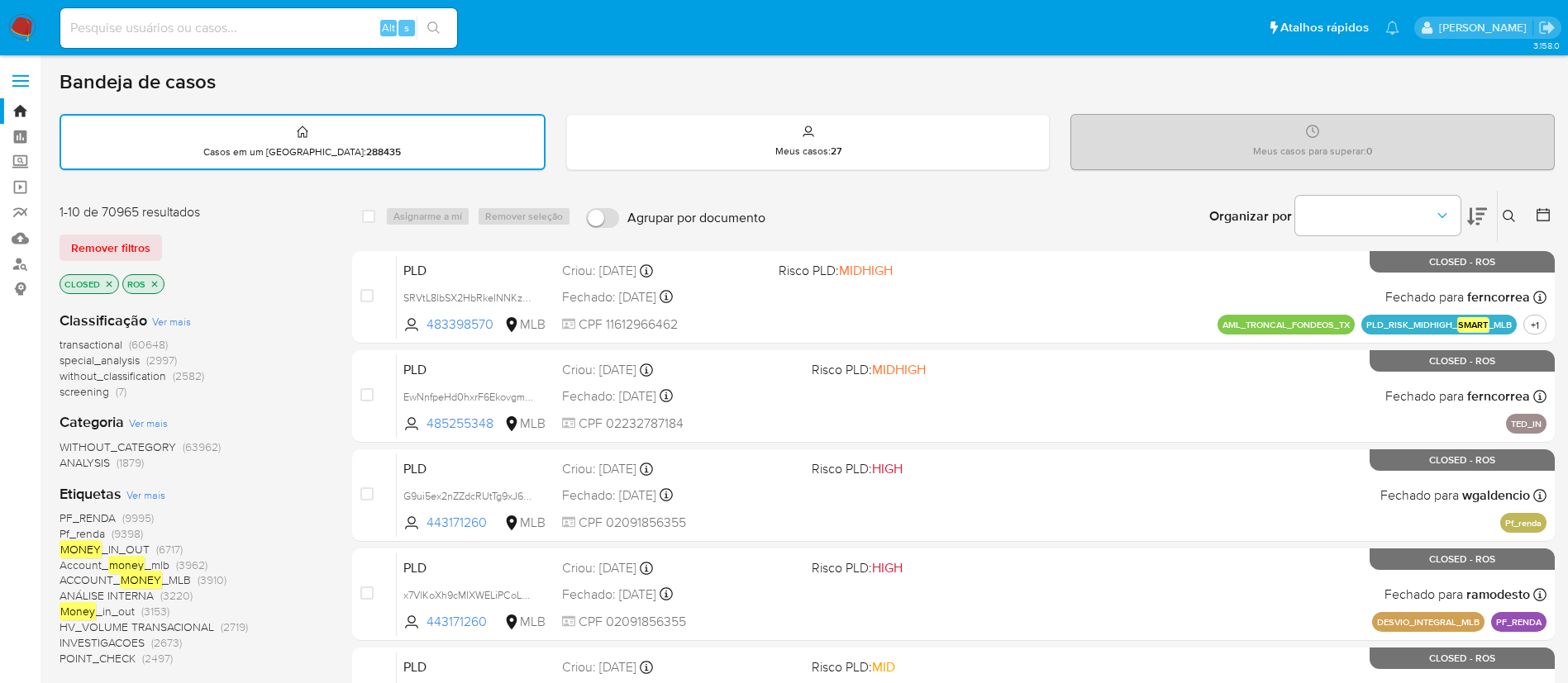
click at [158, 284] on icon "close-filter" at bounding box center [154, 284] width 10 height 10
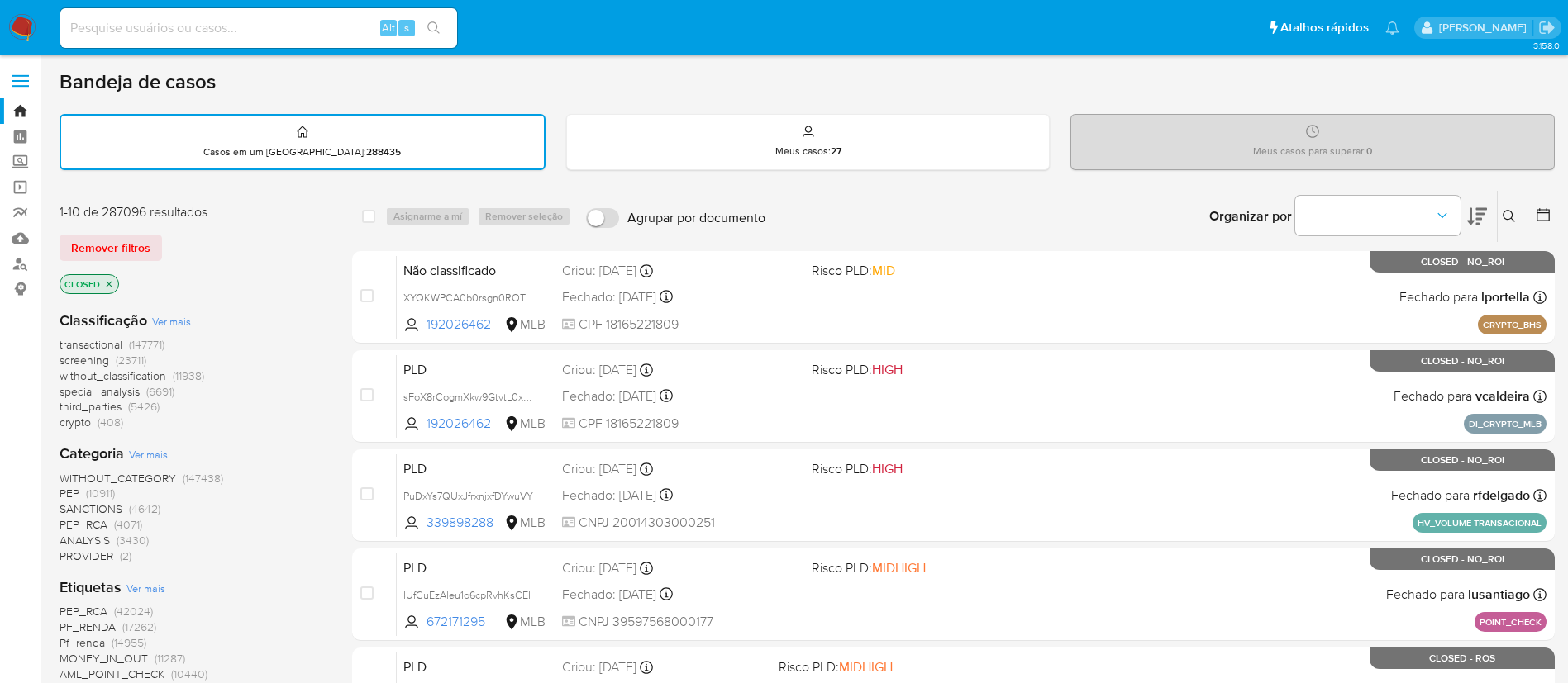
click at [114, 278] on p "CLOSED" at bounding box center [90, 284] width 58 height 18
click at [112, 286] on icon "close-filter" at bounding box center [109, 284] width 10 height 10
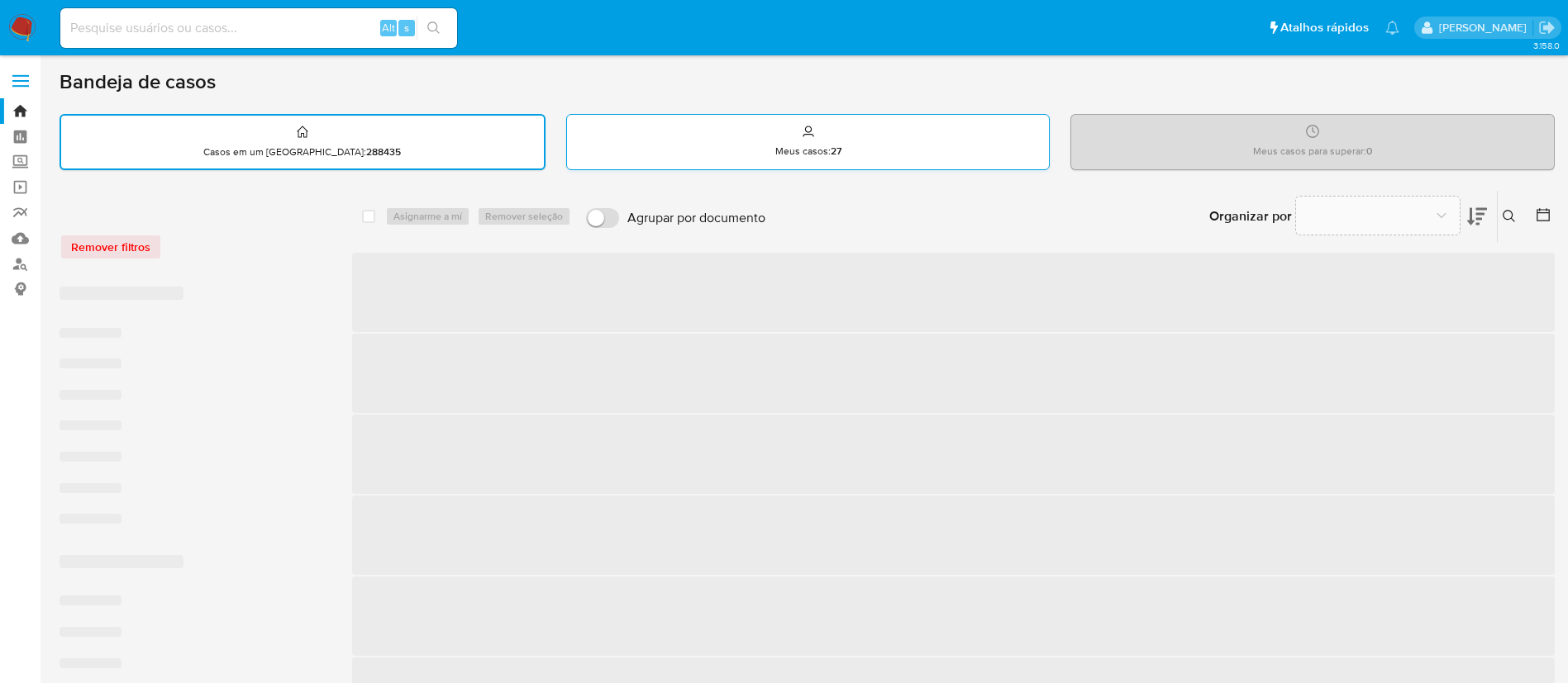
click at [838, 132] on div "Meus casos : 27" at bounding box center [809, 140] width 483 height 53
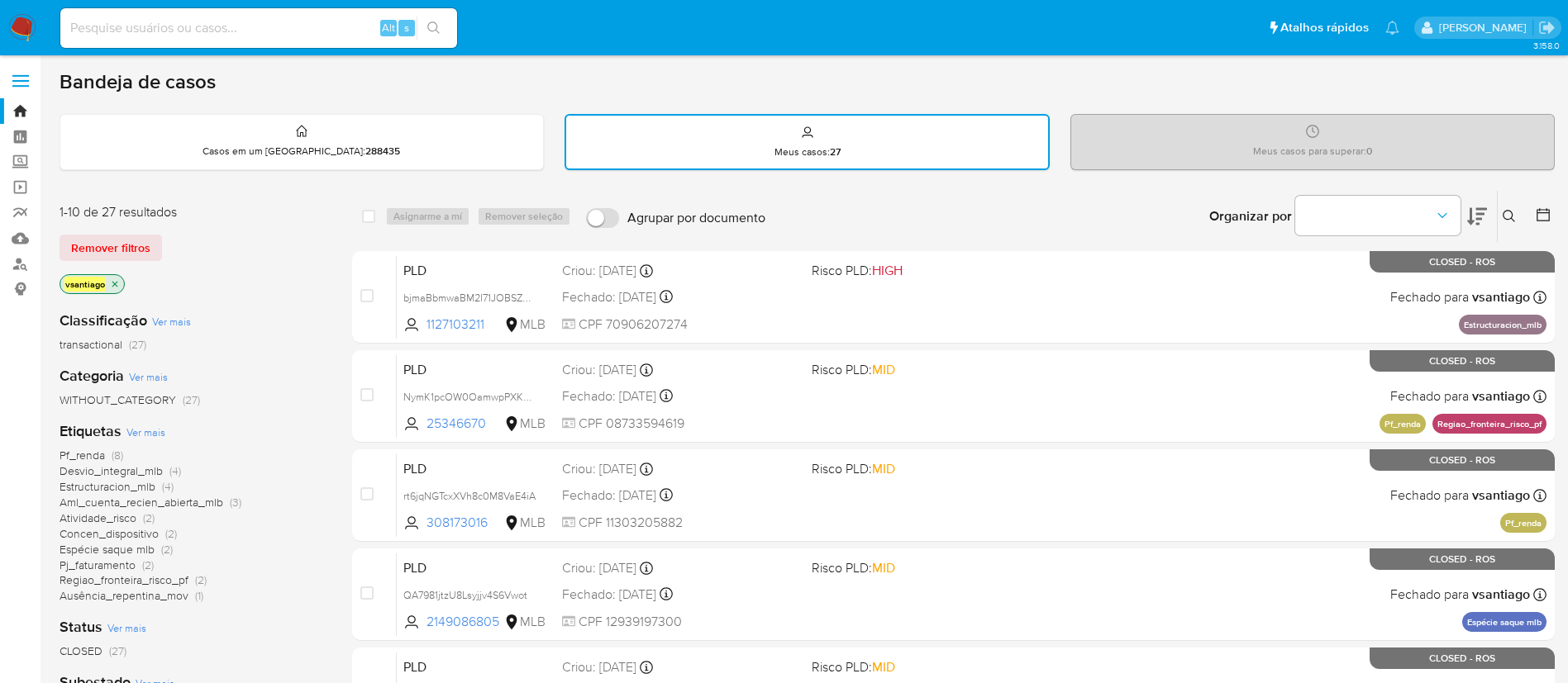
click at [291, 284] on div "vsantiago" at bounding box center [192, 286] width 265 height 23
click at [18, 28] on img at bounding box center [22, 28] width 28 height 28
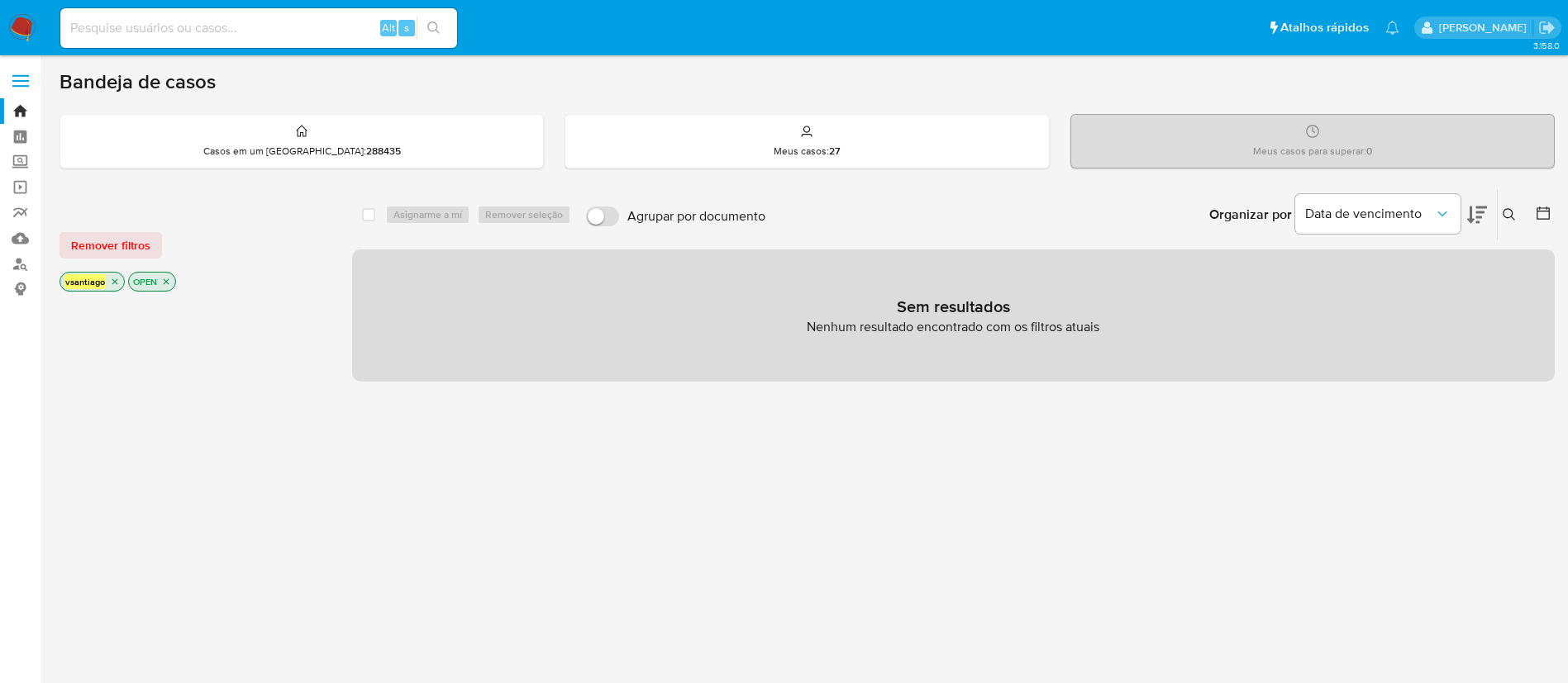
drag, startPoint x: 1049, startPoint y: 523, endPoint x: 1041, endPoint y: 536, distance: 15.3
click at [1048, 527] on div "select-all-cases-checkbox Asignarme a mí Remover seleção Agrupar por documento …" at bounding box center [954, 562] width 1203 height 747
click at [30, 33] on img at bounding box center [22, 28] width 28 height 28
click at [757, 395] on div "select-all-cases-checkbox Asignarme a mí Remover seleção Agrupar por documento …" at bounding box center [954, 562] width 1203 height 747
click at [38, 25] on nav "Pausado Ver notificaciones Alt s Atalhos rápidos Presiona las siguientes teclas…" at bounding box center [784, 28] width 1568 height 56
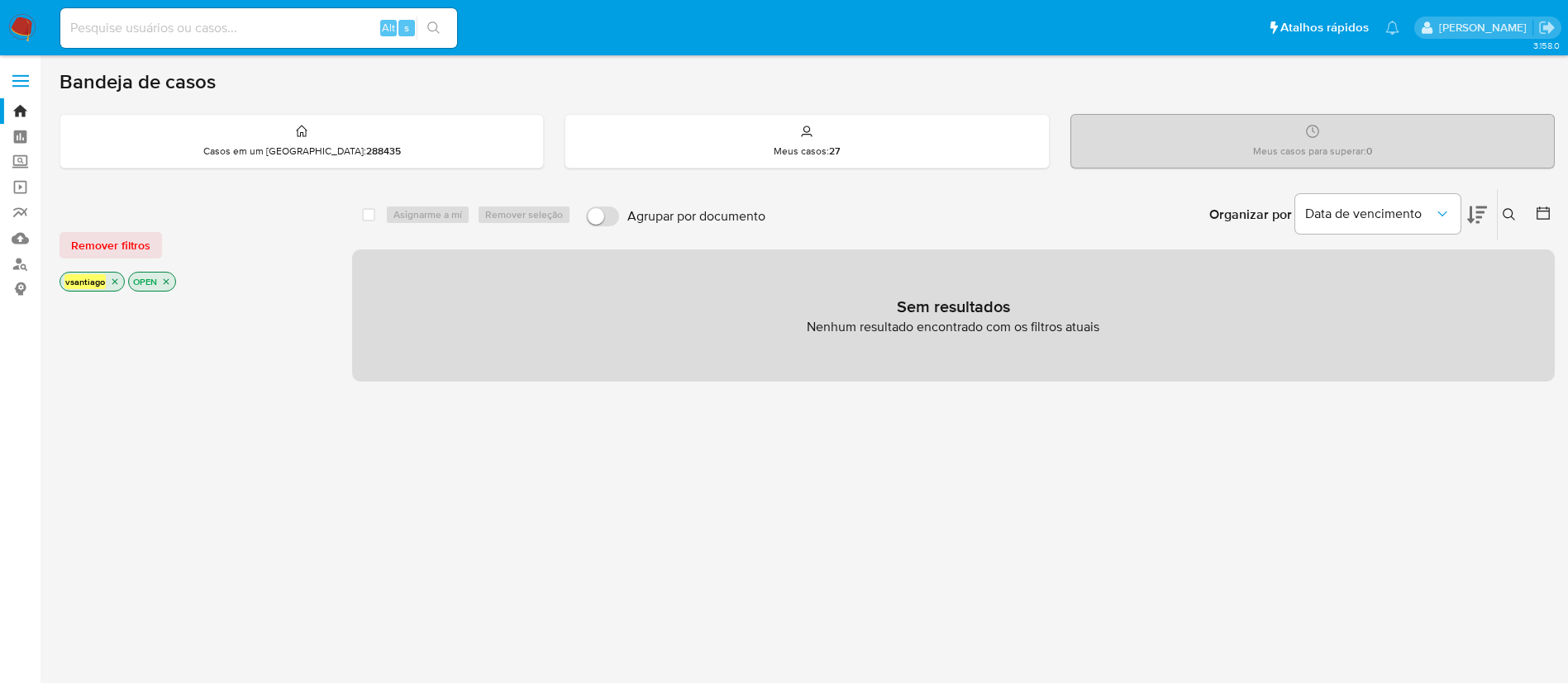
drag, startPoint x: 31, startPoint y: 30, endPoint x: 50, endPoint y: 8, distance: 29.1
click at [30, 30] on img at bounding box center [22, 28] width 28 height 28
drag, startPoint x: 975, startPoint y: 582, endPoint x: 1058, endPoint y: 628, distance: 94.9
click at [976, 582] on div "select-all-cases-checkbox Asignarme a mí Remover seleção Agrupar por documento …" at bounding box center [954, 562] width 1203 height 747
click at [1089, 598] on div "select-all-cases-checkbox Asignarme a mí Remover seleção Agrupar por documento …" at bounding box center [954, 562] width 1203 height 747
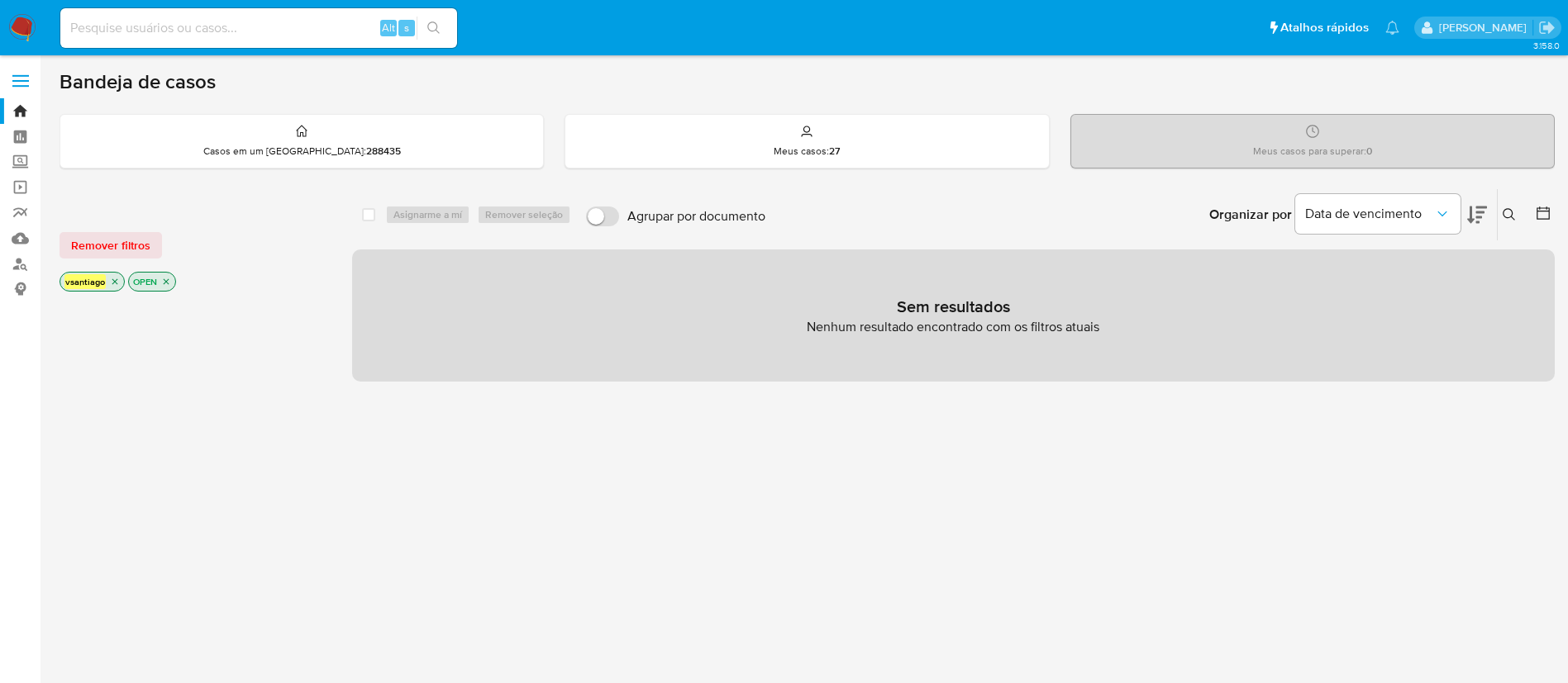
click at [1292, 577] on div "select-all-cases-checkbox Asignarme a mí Remover seleção Agrupar por documento …" at bounding box center [954, 562] width 1203 height 747
click at [272, 392] on div at bounding box center [193, 576] width 267 height 562
click at [1218, 508] on div "select-all-cases-checkbox Asignarme a mí Remover seleção Agrupar por documento …" at bounding box center [954, 562] width 1203 height 747
click at [640, 473] on div "select-all-cases-checkbox Asignarme a mí Remover seleção Agrupar por documento …" at bounding box center [954, 562] width 1203 height 747
click at [960, 618] on div "select-all-cases-checkbox Asignarme a mí Remover seleção Agrupar por documento …" at bounding box center [954, 562] width 1203 height 747
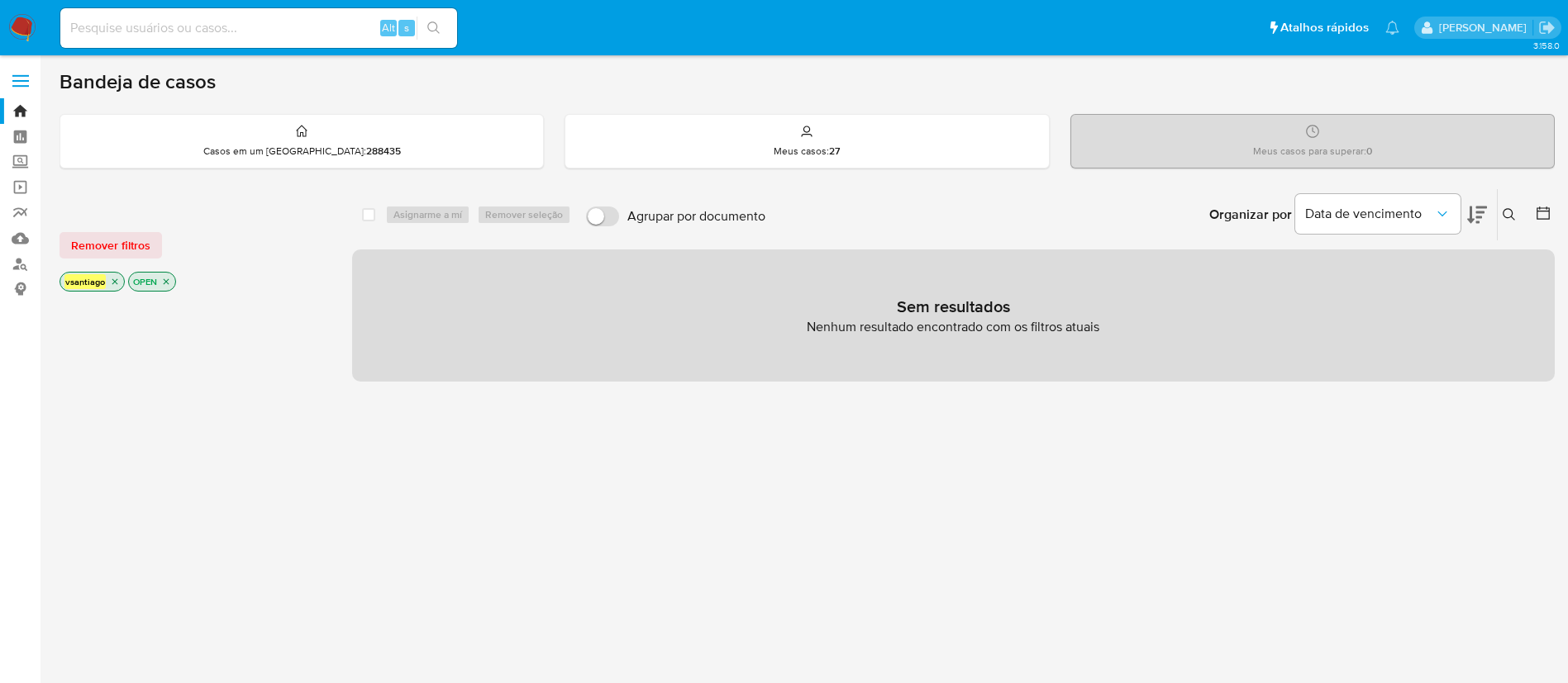
click at [960, 618] on div "select-all-cases-checkbox Asignarme a mí Remover seleção Agrupar por documento …" at bounding box center [954, 562] width 1203 height 747
click at [1091, 571] on div "select-all-cases-checkbox Asignarme a mí Remover seleção Agrupar por documento …" at bounding box center [954, 562] width 1203 height 747
click at [1503, 549] on div "select-all-cases-checkbox Asignarme a mí Remover seleção Agrupar por documento …" at bounding box center [954, 562] width 1203 height 747
click at [683, 534] on div "select-all-cases-checkbox Asignarme a mí Remover seleção Agrupar por documento …" at bounding box center [954, 562] width 1203 height 747
drag, startPoint x: 23, startPoint y: 27, endPoint x: 368, endPoint y: 256, distance: 414.1
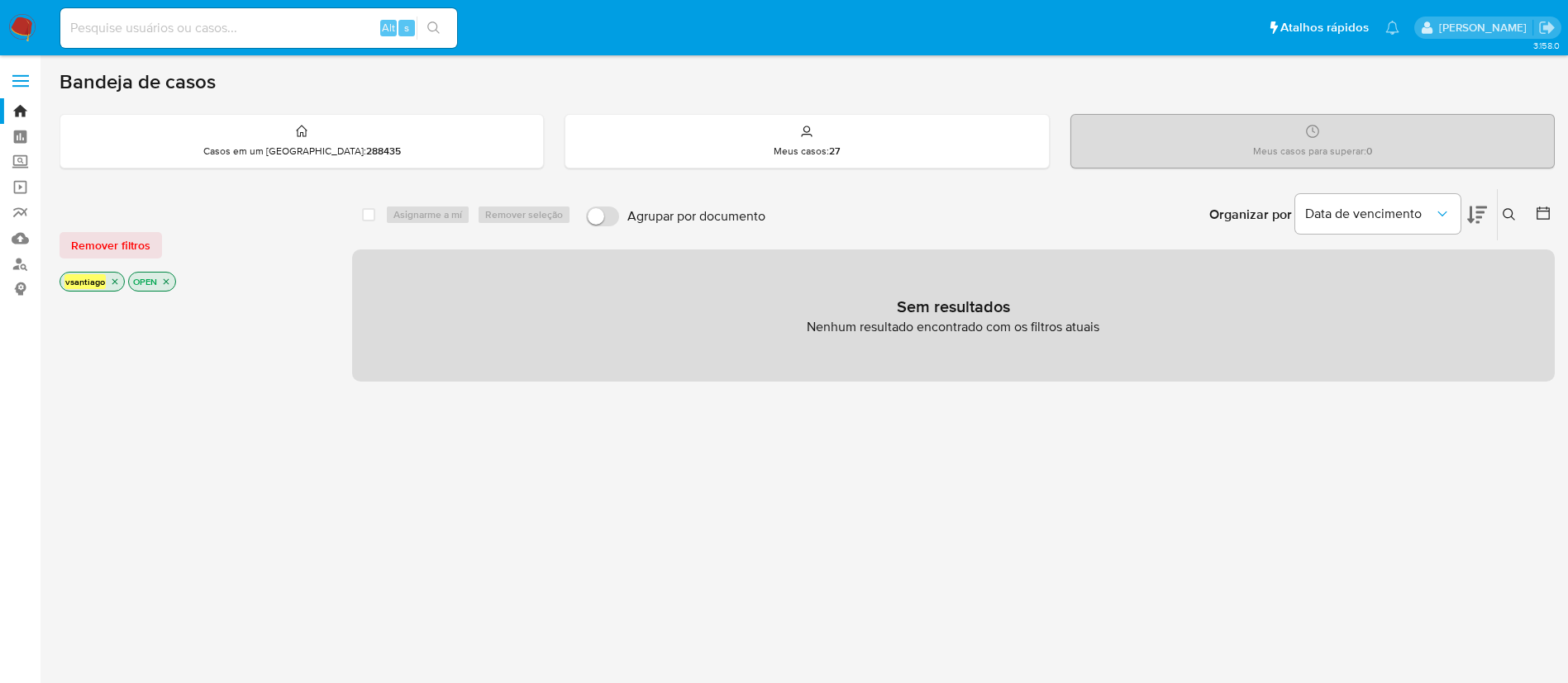
click at [23, 28] on img at bounding box center [22, 28] width 28 height 28
drag, startPoint x: 320, startPoint y: 409, endPoint x: 348, endPoint y: 412, distance: 28.2
click at [320, 409] on div at bounding box center [193, 576] width 267 height 562
click at [704, 526] on div "select-all-cases-checkbox Asignarme a mí Remover seleção Agrupar por documento …" at bounding box center [954, 562] width 1203 height 747
